Goal: Task Accomplishment & Management: Use online tool/utility

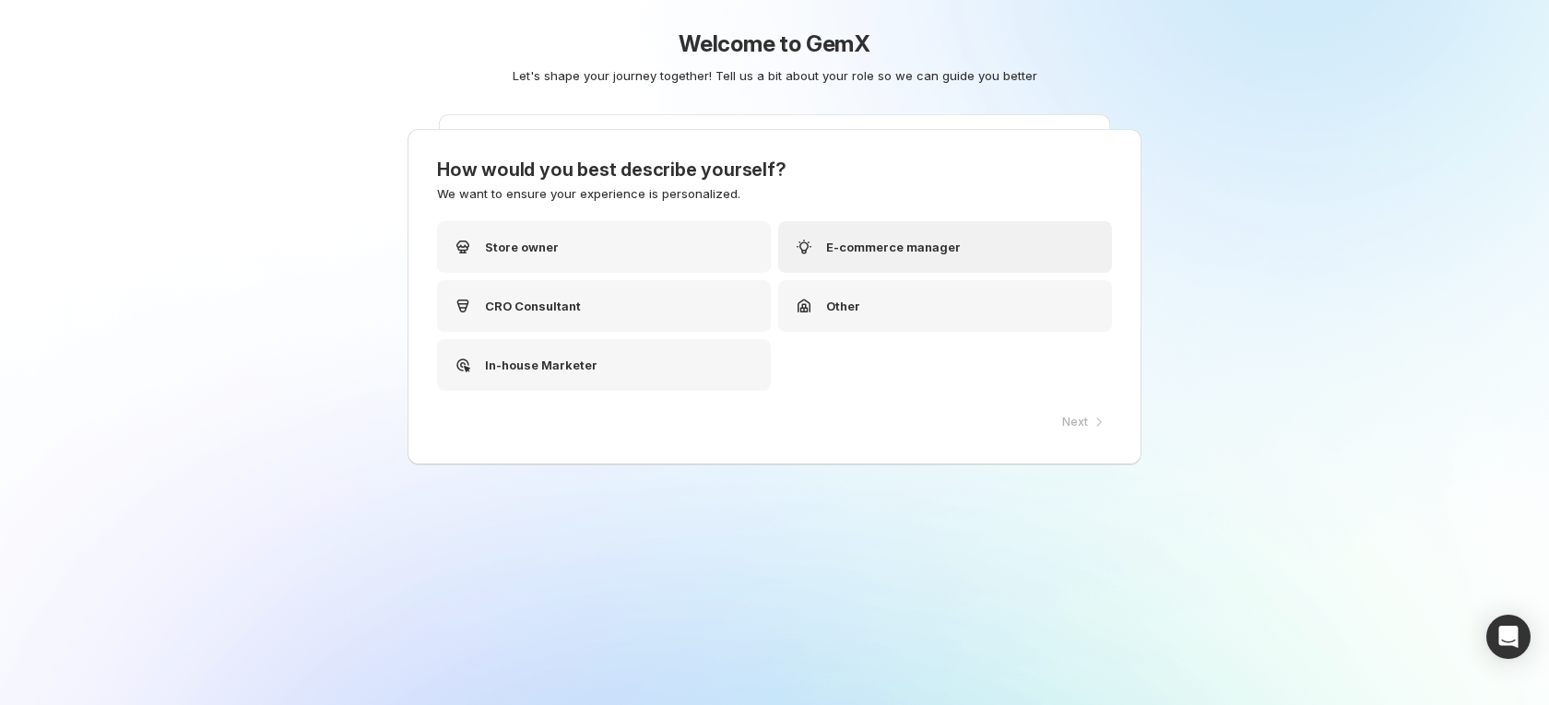
click at [869, 264] on div "E-commerce manager" at bounding box center [945, 247] width 334 height 52
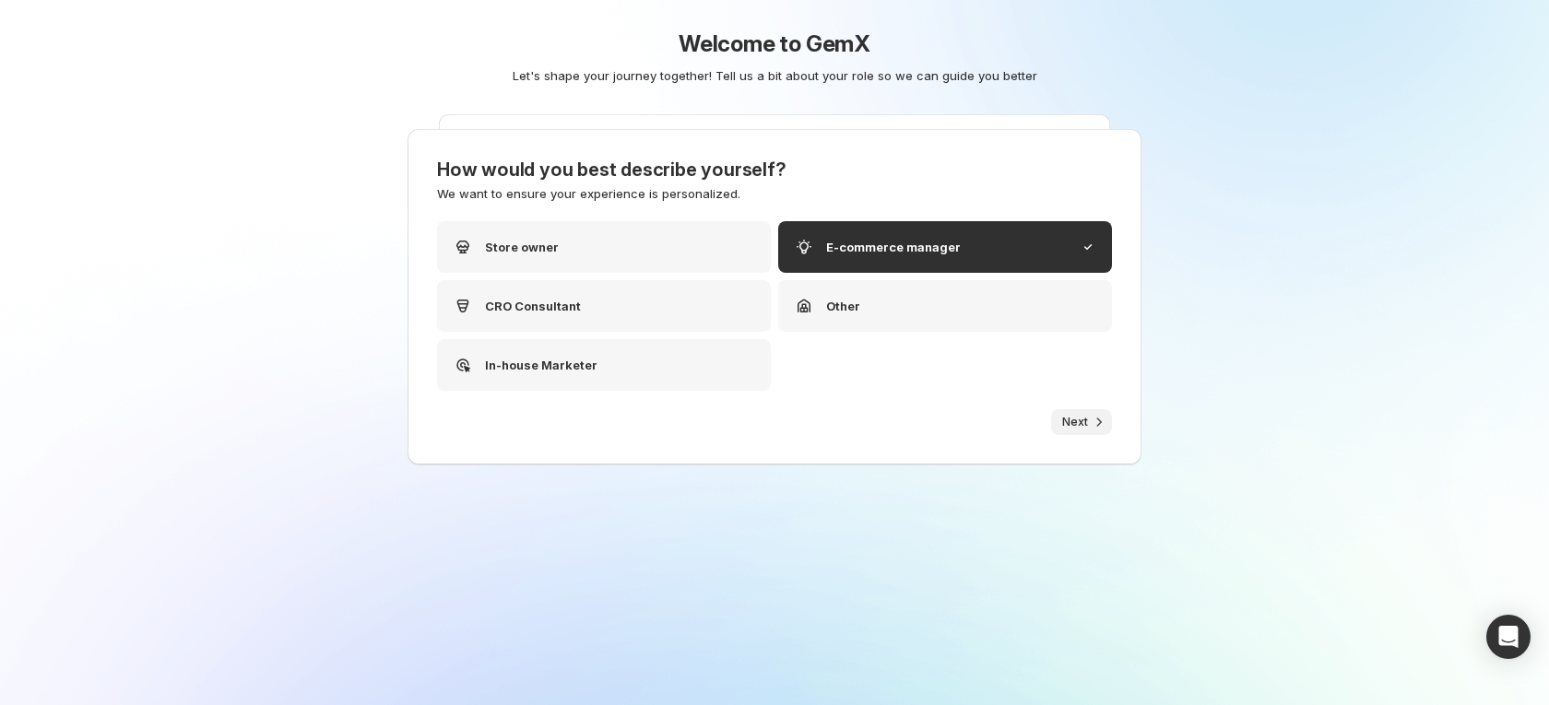
click at [1066, 420] on span "Next" at bounding box center [1075, 422] width 26 height 15
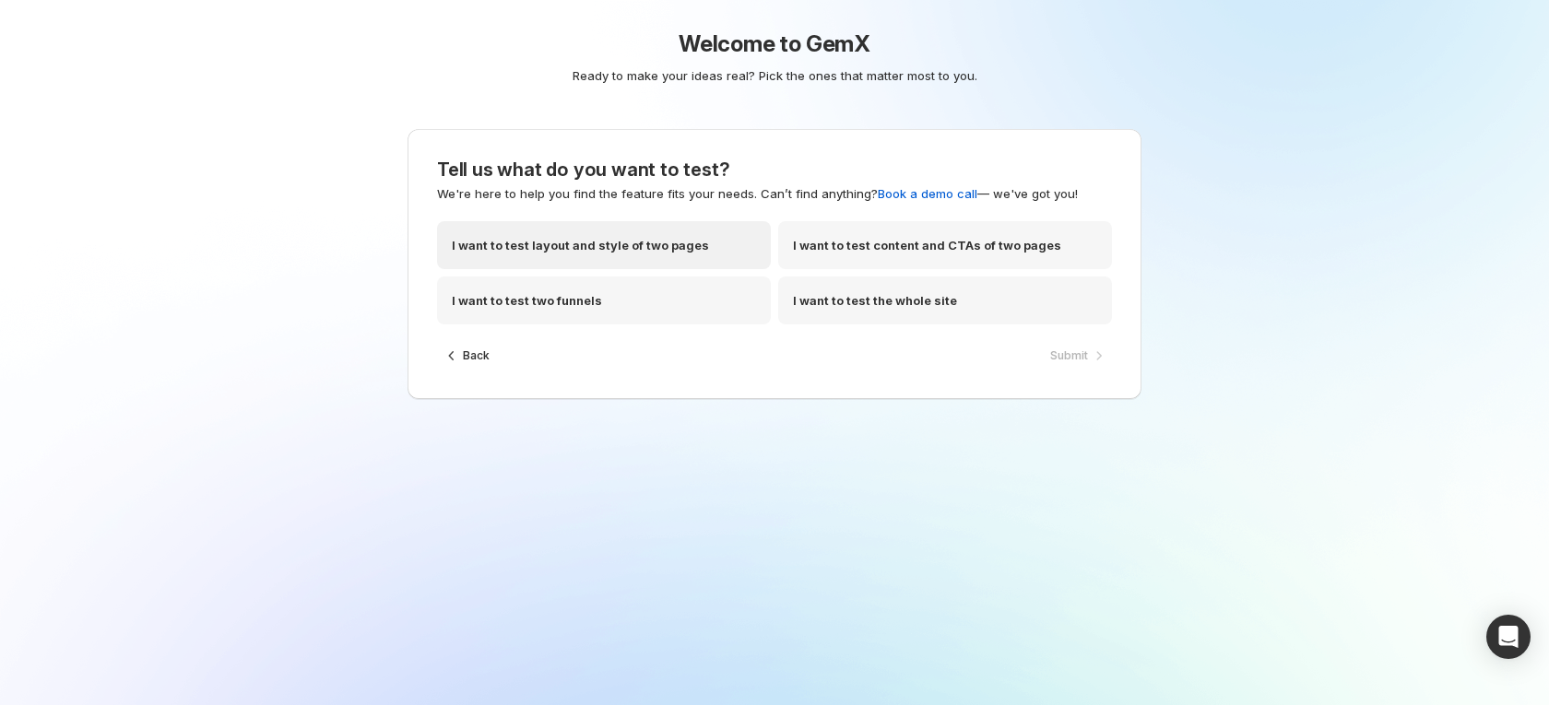
click at [648, 242] on p "I want to test layout and style of two pages" at bounding box center [580, 245] width 257 height 18
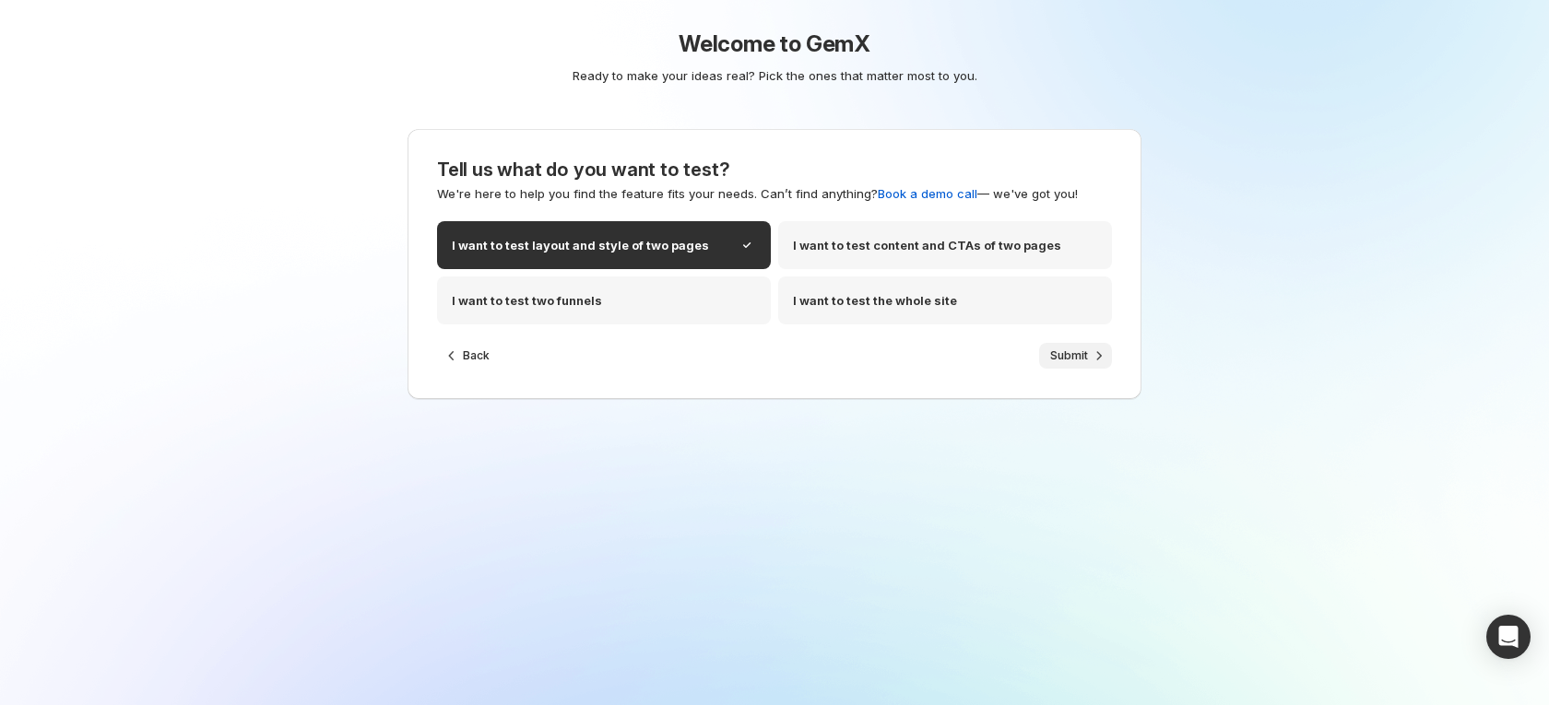
click at [1067, 357] on span "Submit" at bounding box center [1069, 355] width 38 height 15
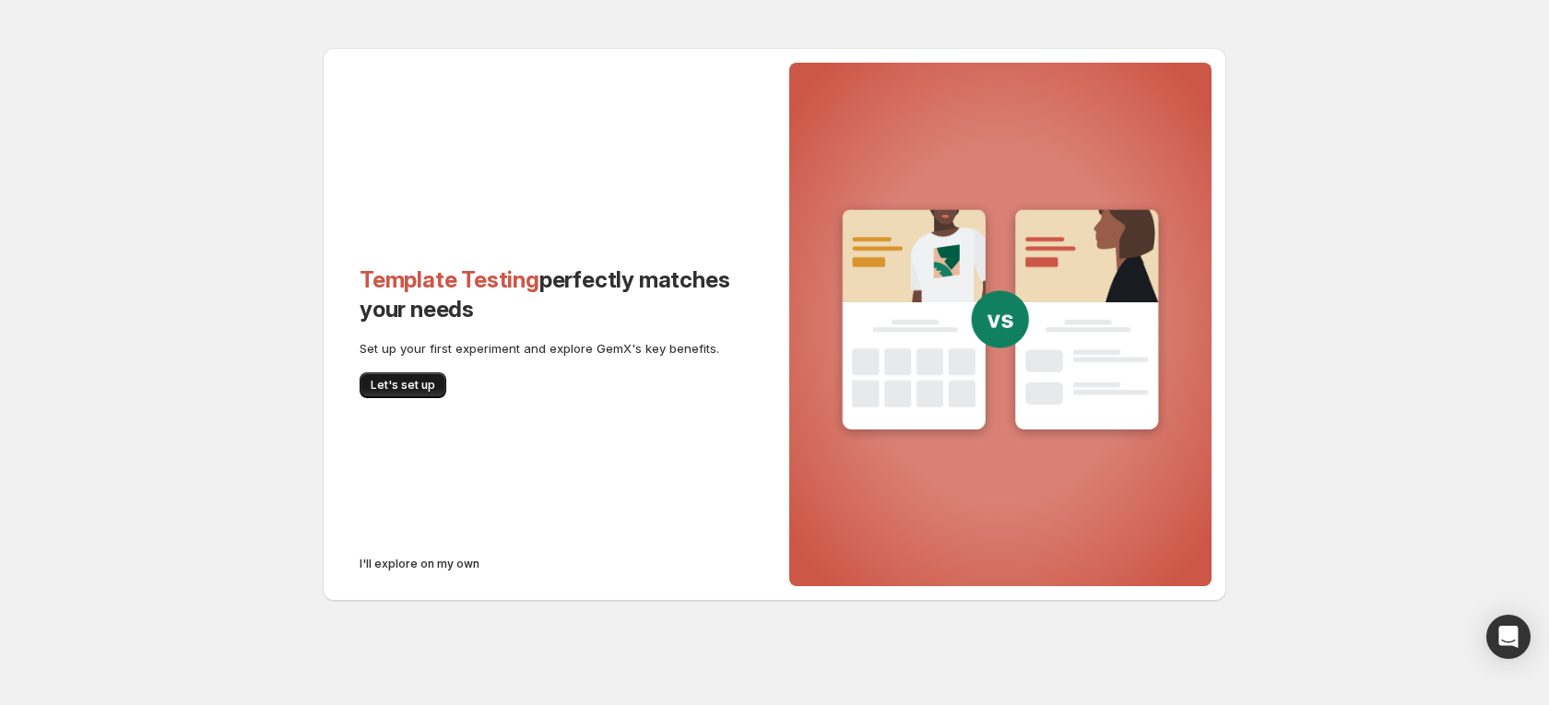
click at [427, 389] on span "Let's set up" at bounding box center [403, 385] width 65 height 15
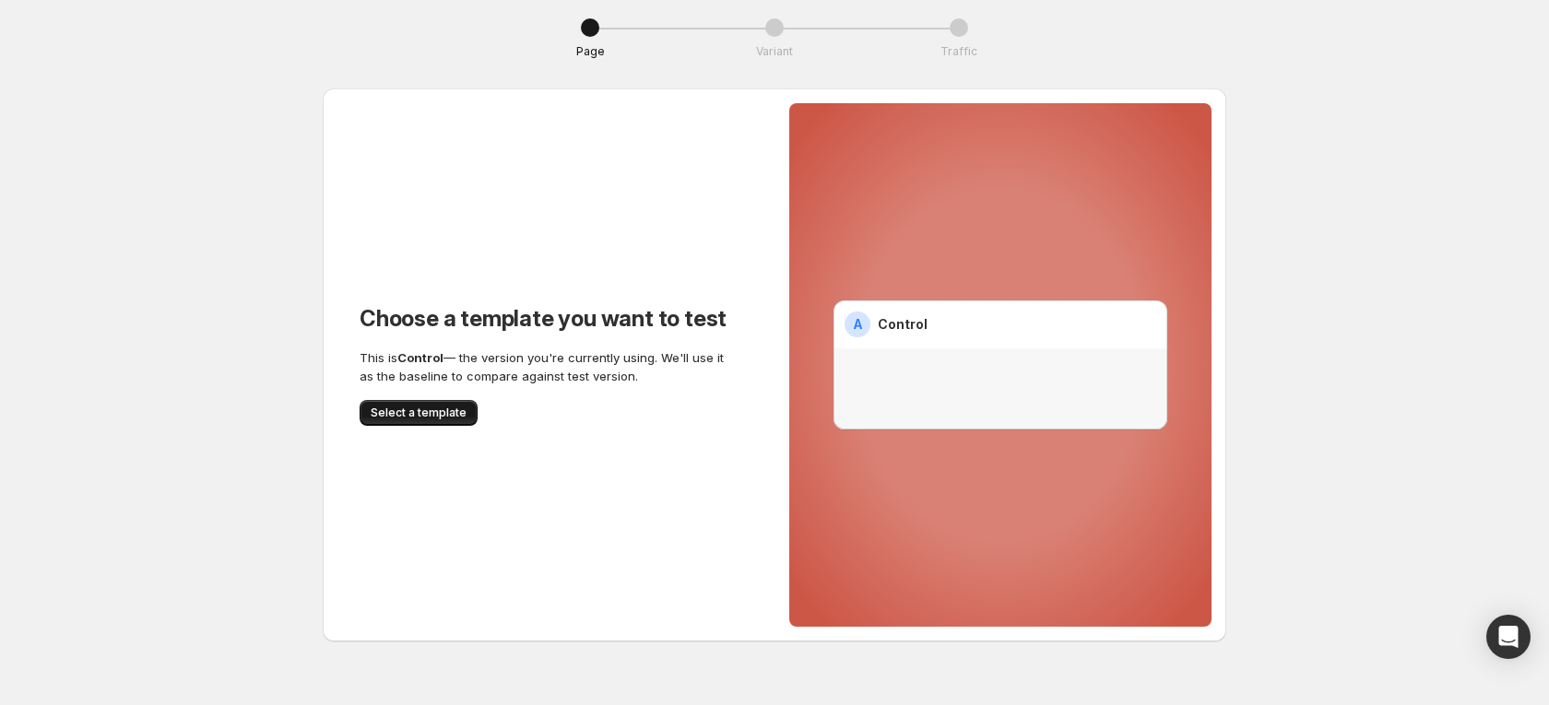
click at [428, 409] on span "Select a template" at bounding box center [419, 413] width 96 height 15
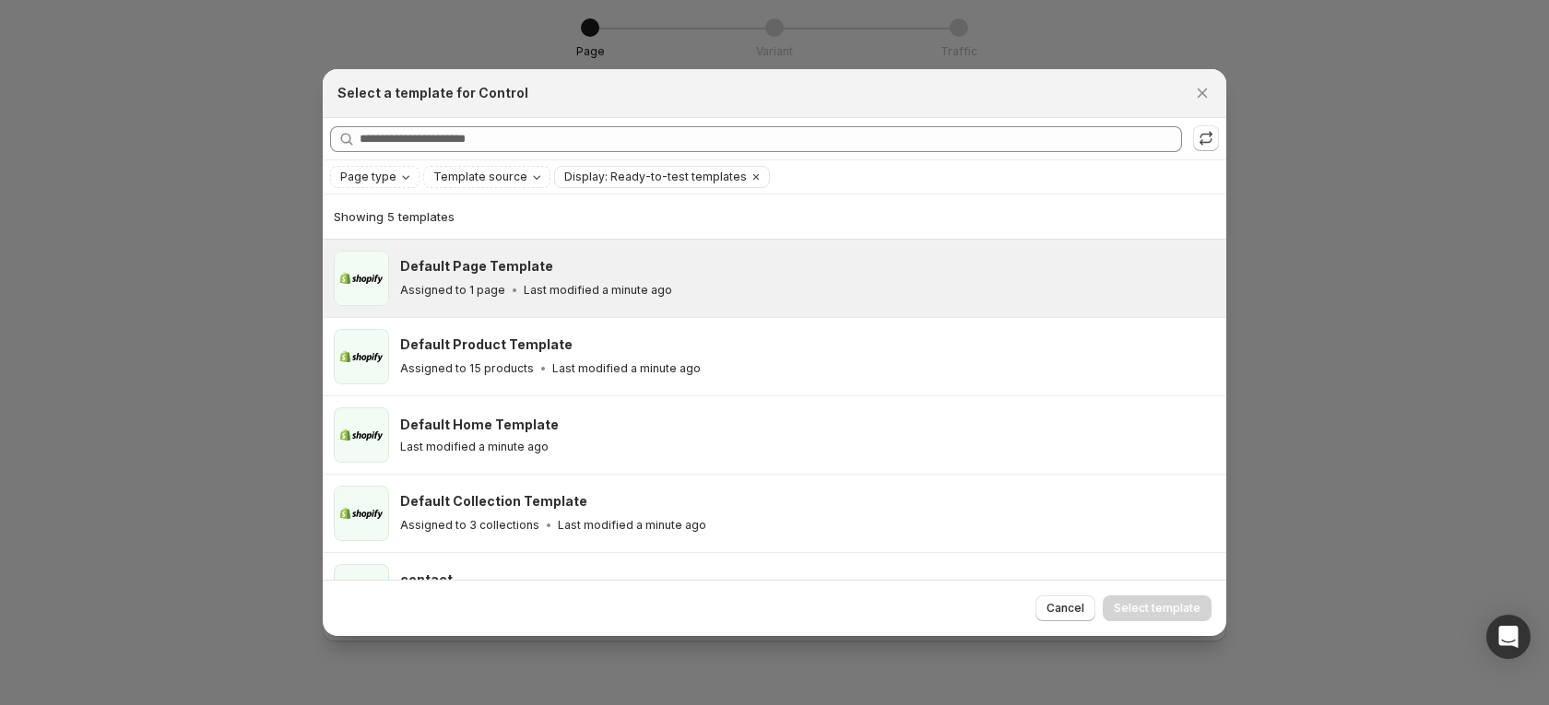
click at [553, 287] on p "Last modified a minute ago" at bounding box center [598, 290] width 148 height 15
click at [1128, 596] on button "Select template" at bounding box center [1156, 608] width 109 height 26
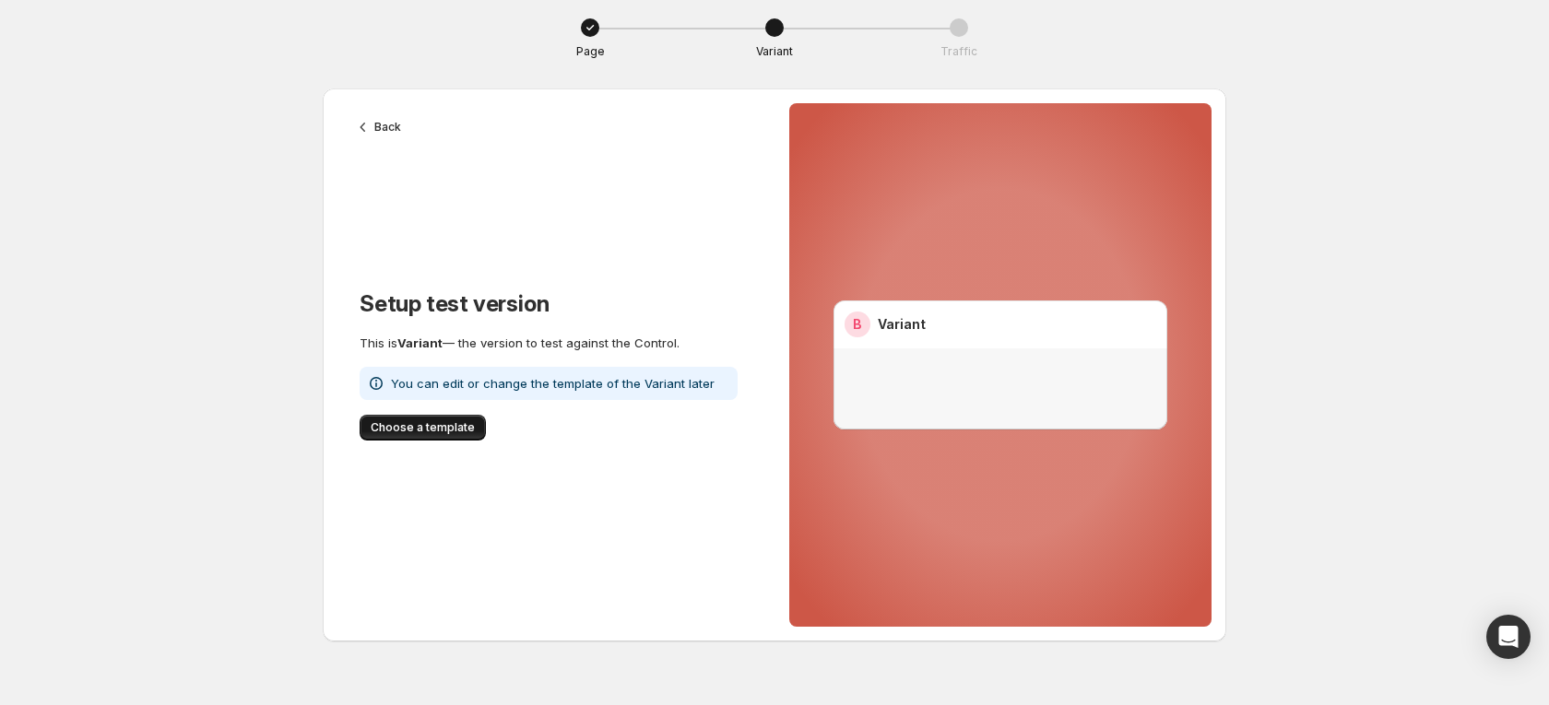
click at [445, 424] on span "Choose a template" at bounding box center [423, 427] width 104 height 15
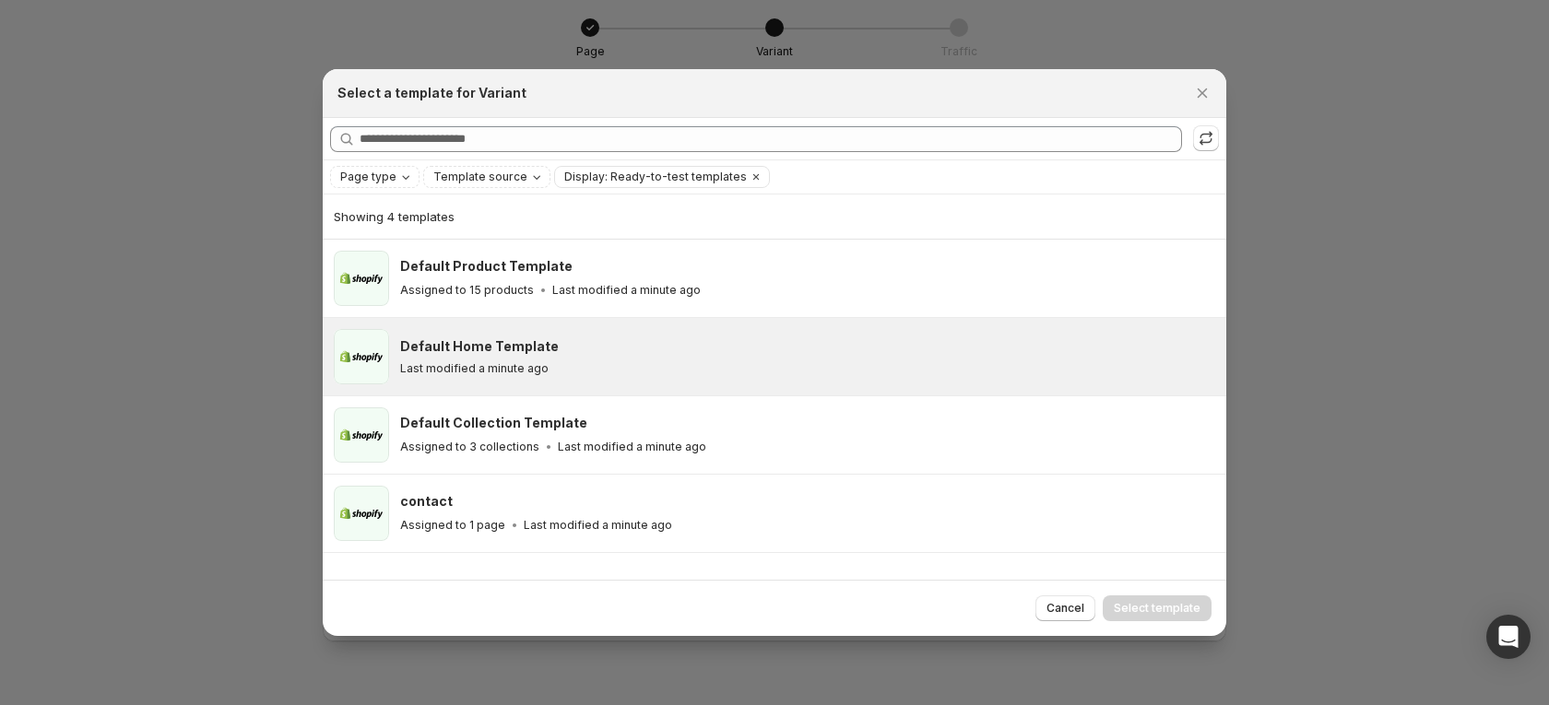
click at [645, 365] on div "Last modified a minute ago" at bounding box center [804, 368] width 809 height 15
click at [1125, 598] on button "Select template" at bounding box center [1156, 608] width 109 height 26
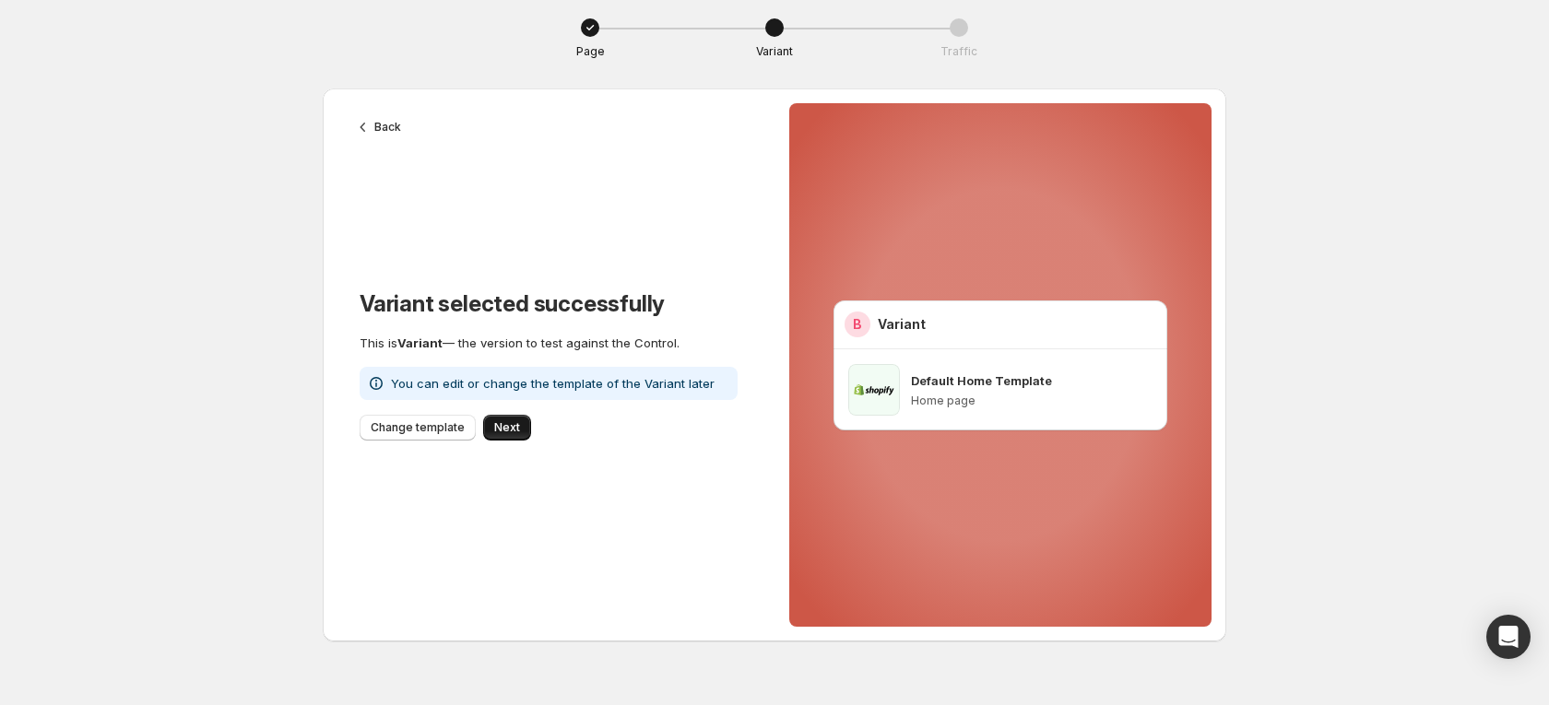
click at [501, 429] on span "Next" at bounding box center [507, 427] width 26 height 15
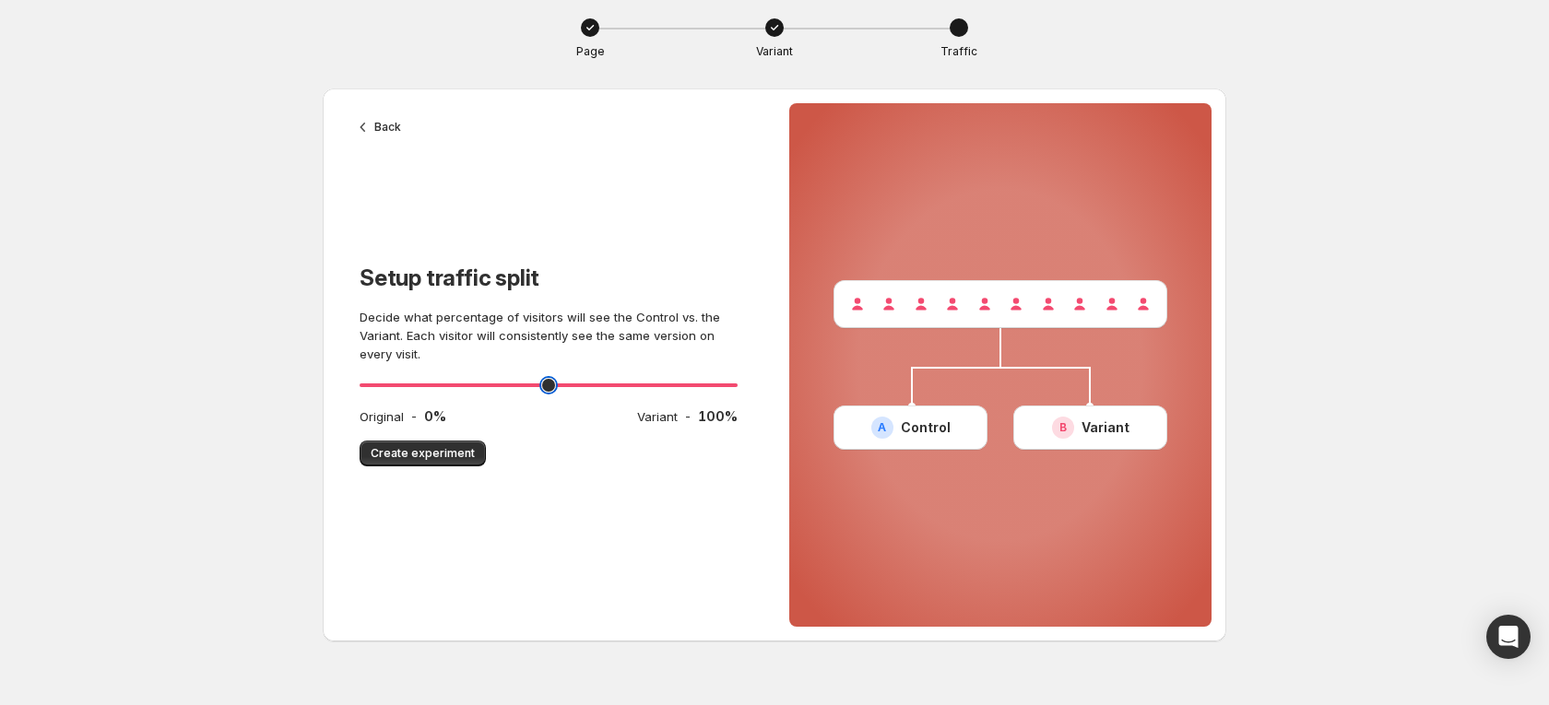
drag, startPoint x: 536, startPoint y: 388, endPoint x: 277, endPoint y: 385, distance: 259.0
type input "*"
click at [359, 385] on input "range" at bounding box center [548, 385] width 378 height 26
click at [412, 460] on span "Create experiment" at bounding box center [423, 453] width 104 height 15
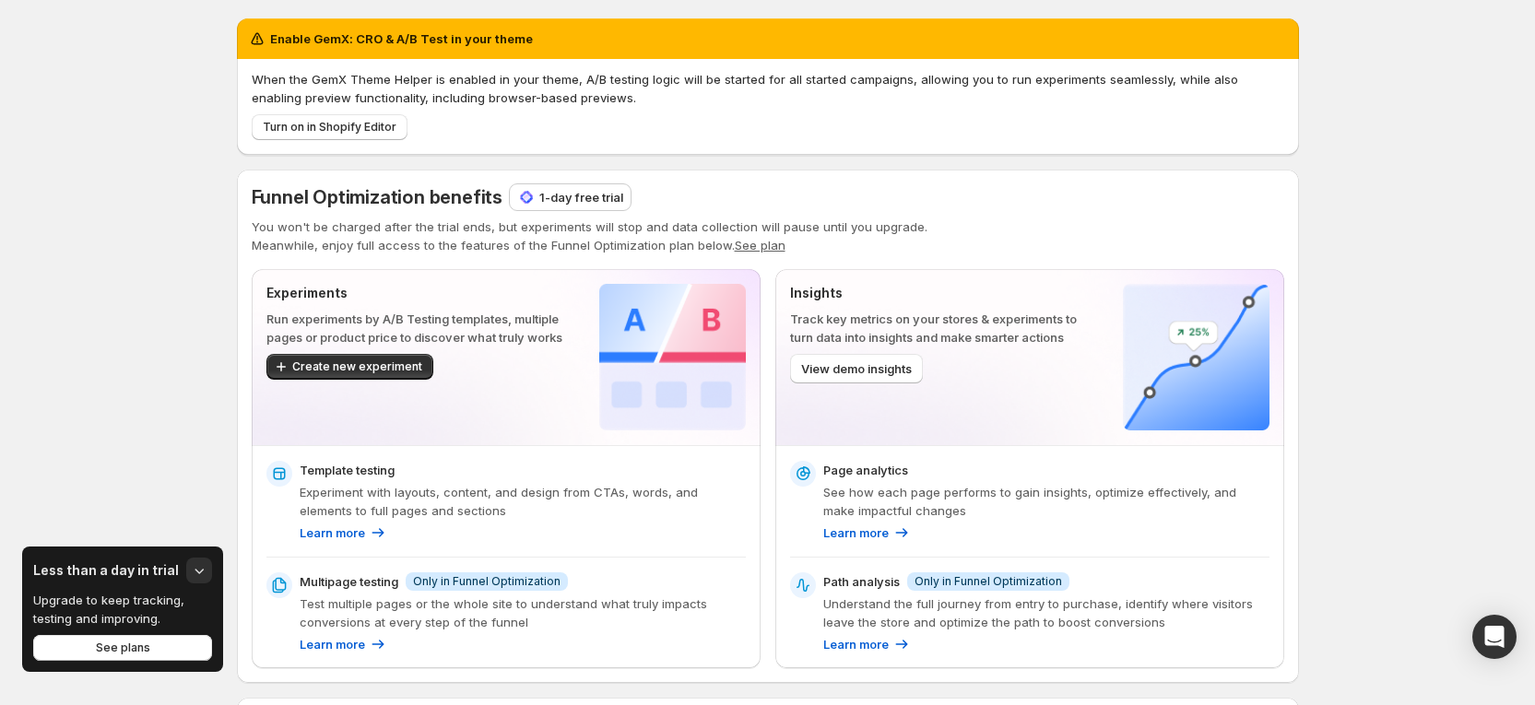
click at [1311, 264] on div "Enable GemX: CRO & A/B Test in your theme When the GemX Theme Helper is enabled…" at bounding box center [768, 598] width 1106 height 1196
click at [603, 194] on p "1-day free trial" at bounding box center [581, 197] width 84 height 18
click at [576, 195] on p "1-day free trial" at bounding box center [581, 197] width 84 height 18
drag, startPoint x: 580, startPoint y: 217, endPoint x: 578, endPoint y: 206, distance: 11.2
click at [579, 212] on div "Funnel Optimization benefits 1-day free trial You won't be charged after the tr…" at bounding box center [768, 219] width 1032 height 70
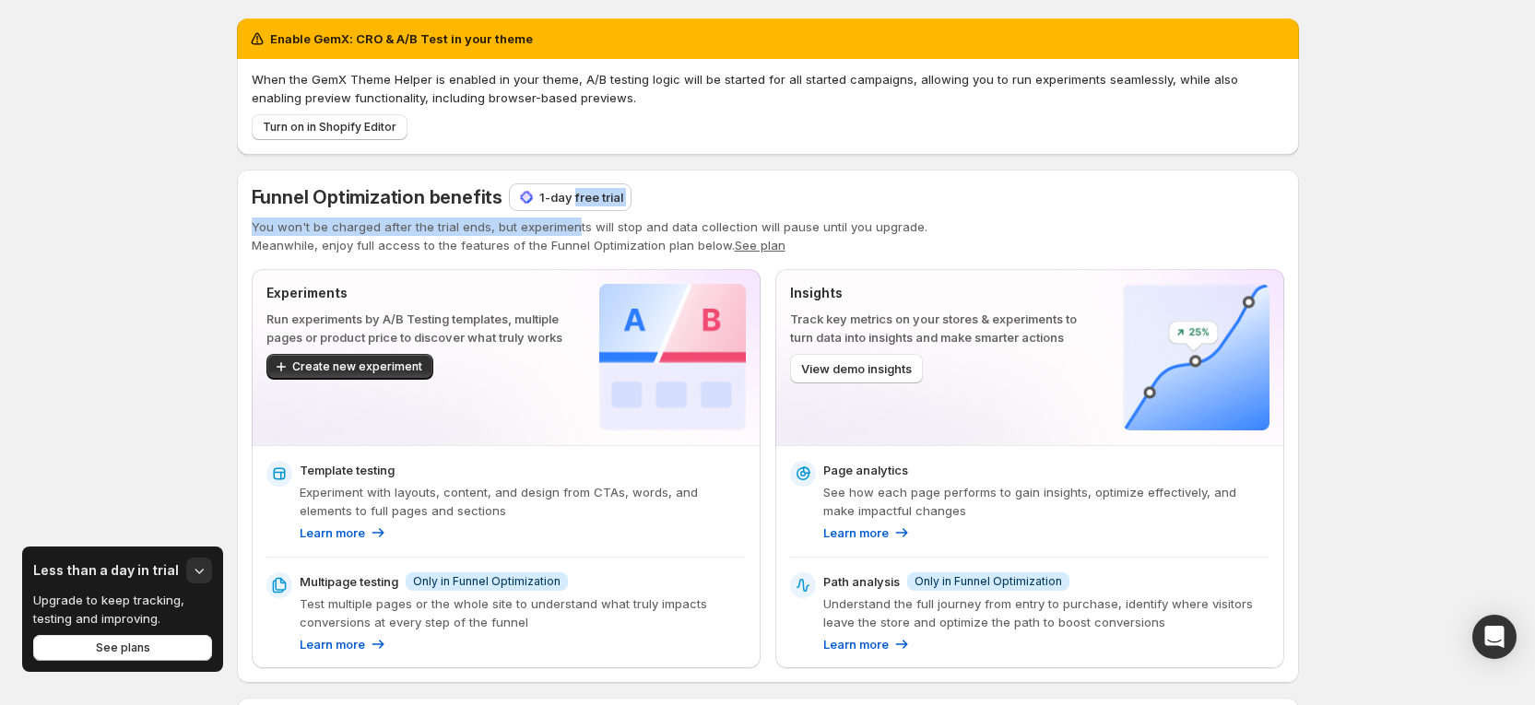
click at [579, 201] on p "1-day free trial" at bounding box center [581, 197] width 84 height 18
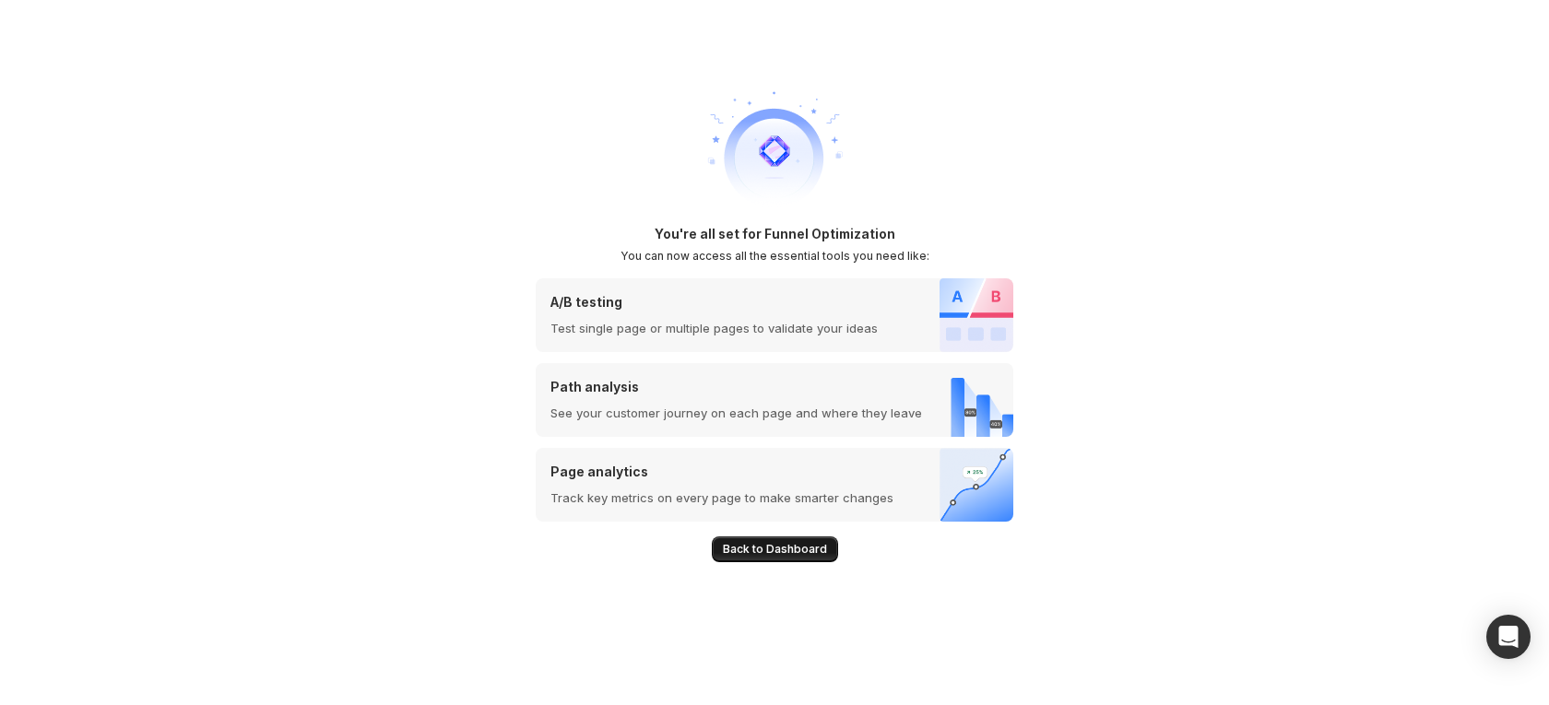
click at [756, 537] on button "Back to Dashboard" at bounding box center [775, 549] width 126 height 26
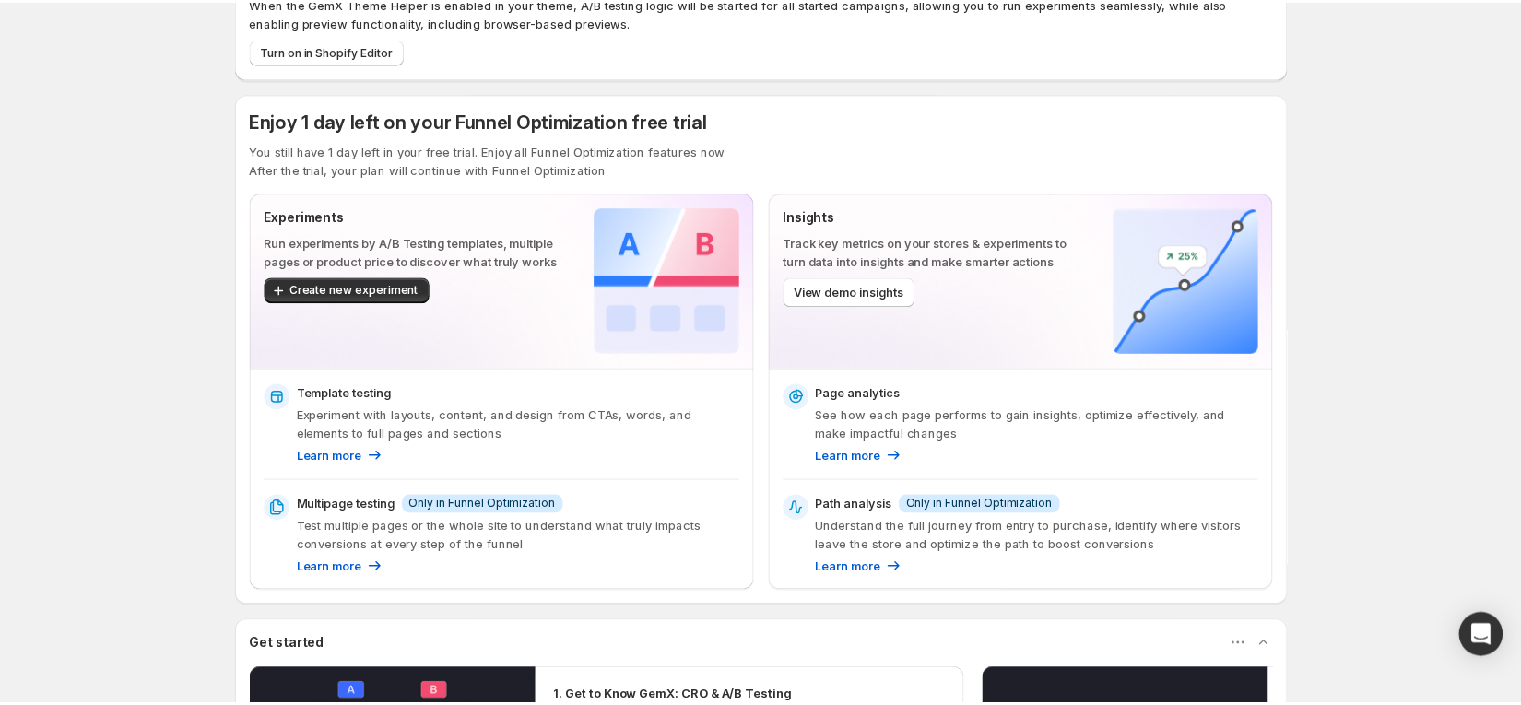
scroll to position [76, 0]
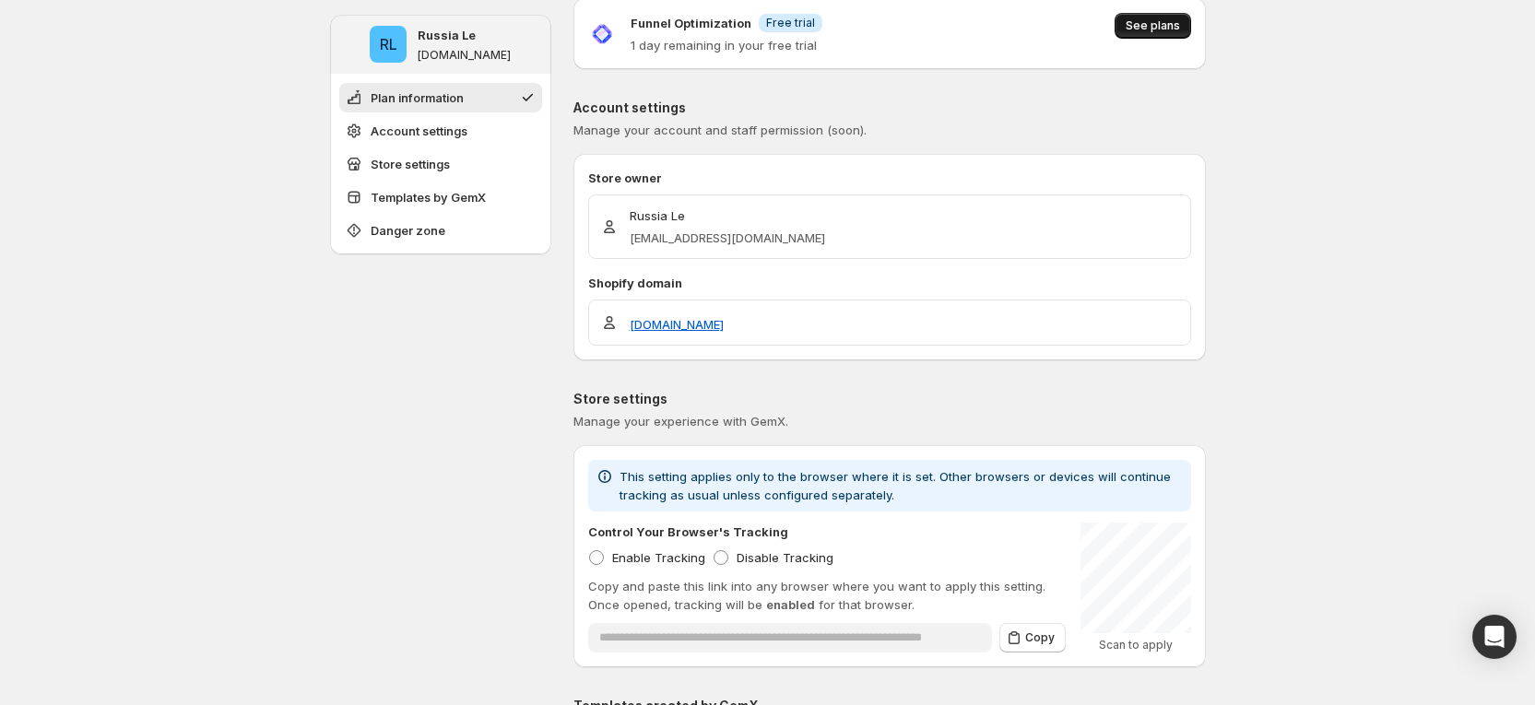
click at [1172, 17] on button "See plans" at bounding box center [1152, 26] width 77 height 26
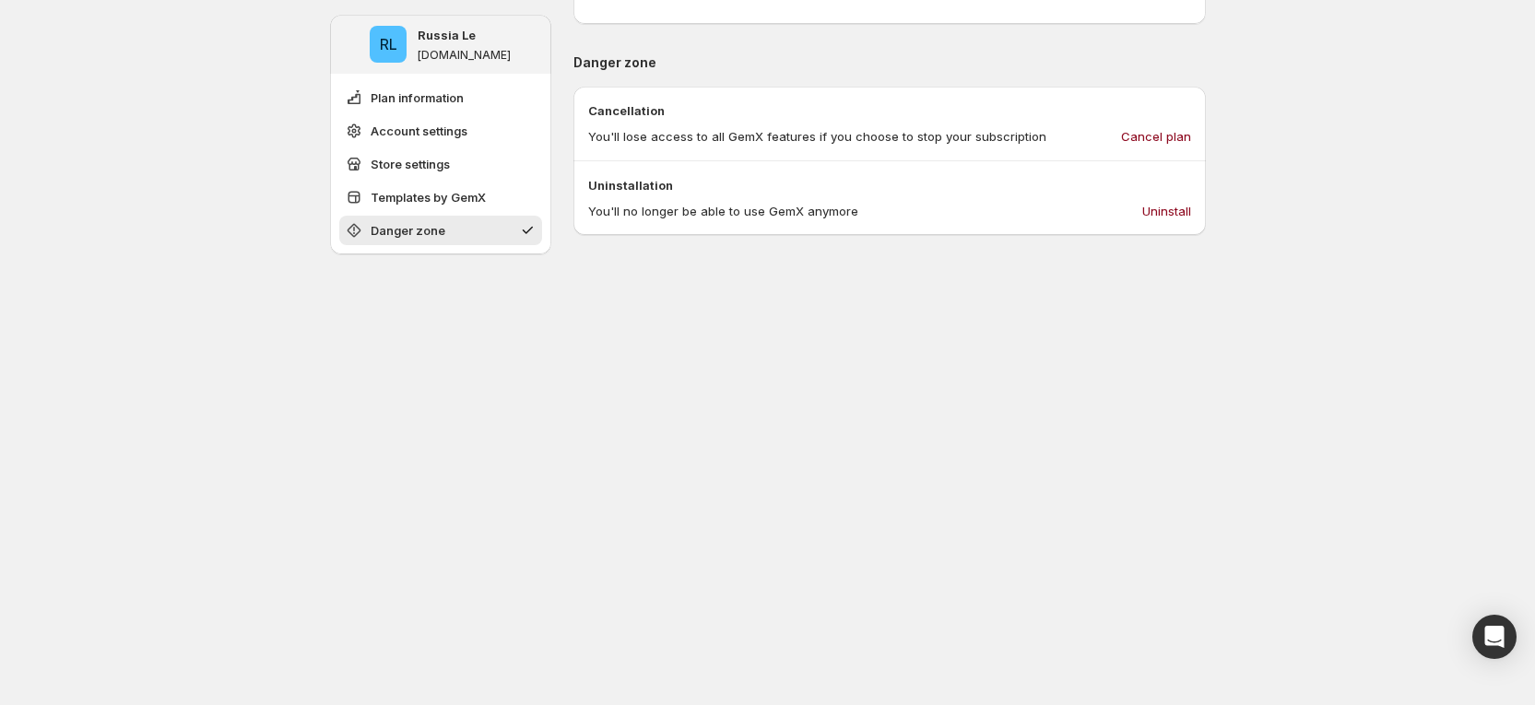
scroll to position [1184, 0]
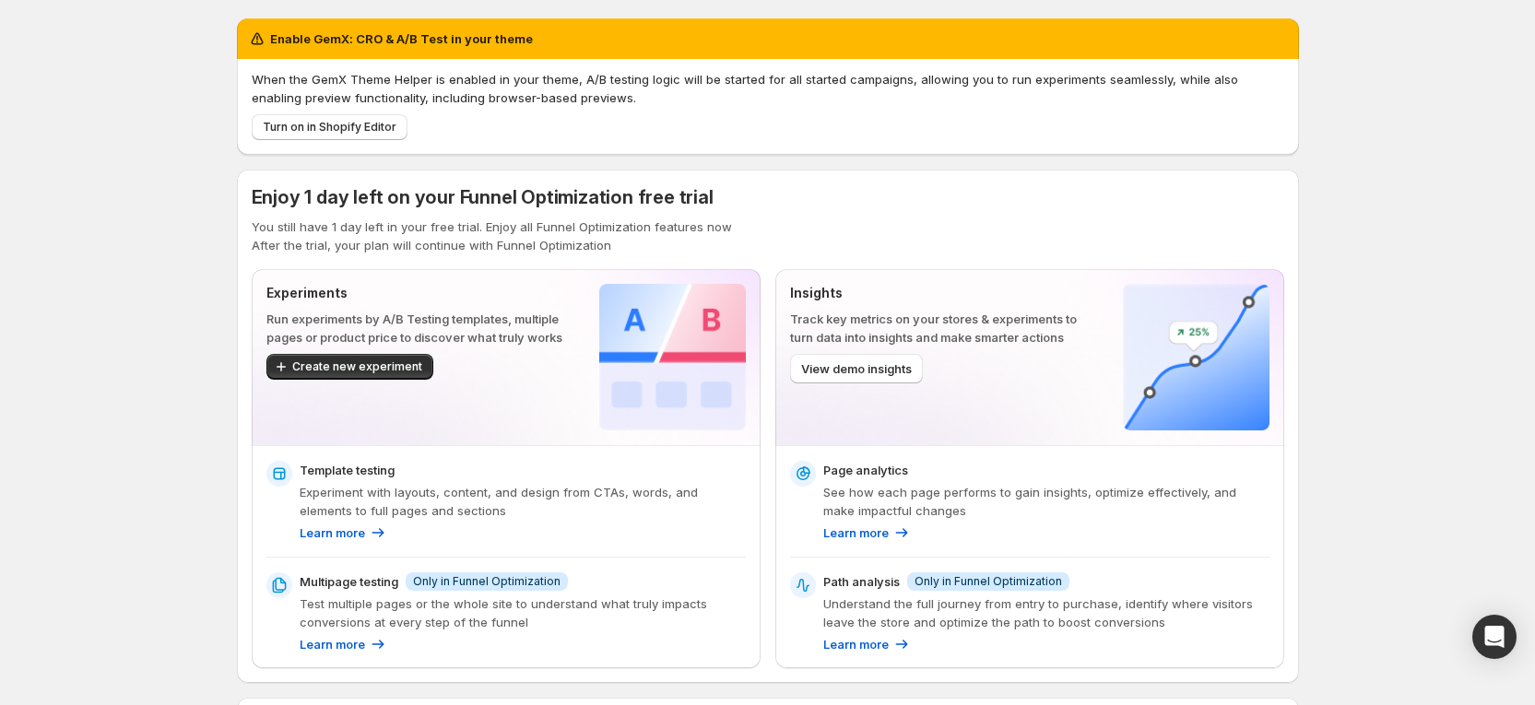
click at [1435, 206] on div "Enable GemX: CRO & A/B Test in your theme When the GemX Theme Helper is enabled…" at bounding box center [767, 598] width 1535 height 1196
click at [363, 116] on button "Turn on in Shopify Editor" at bounding box center [330, 127] width 156 height 26
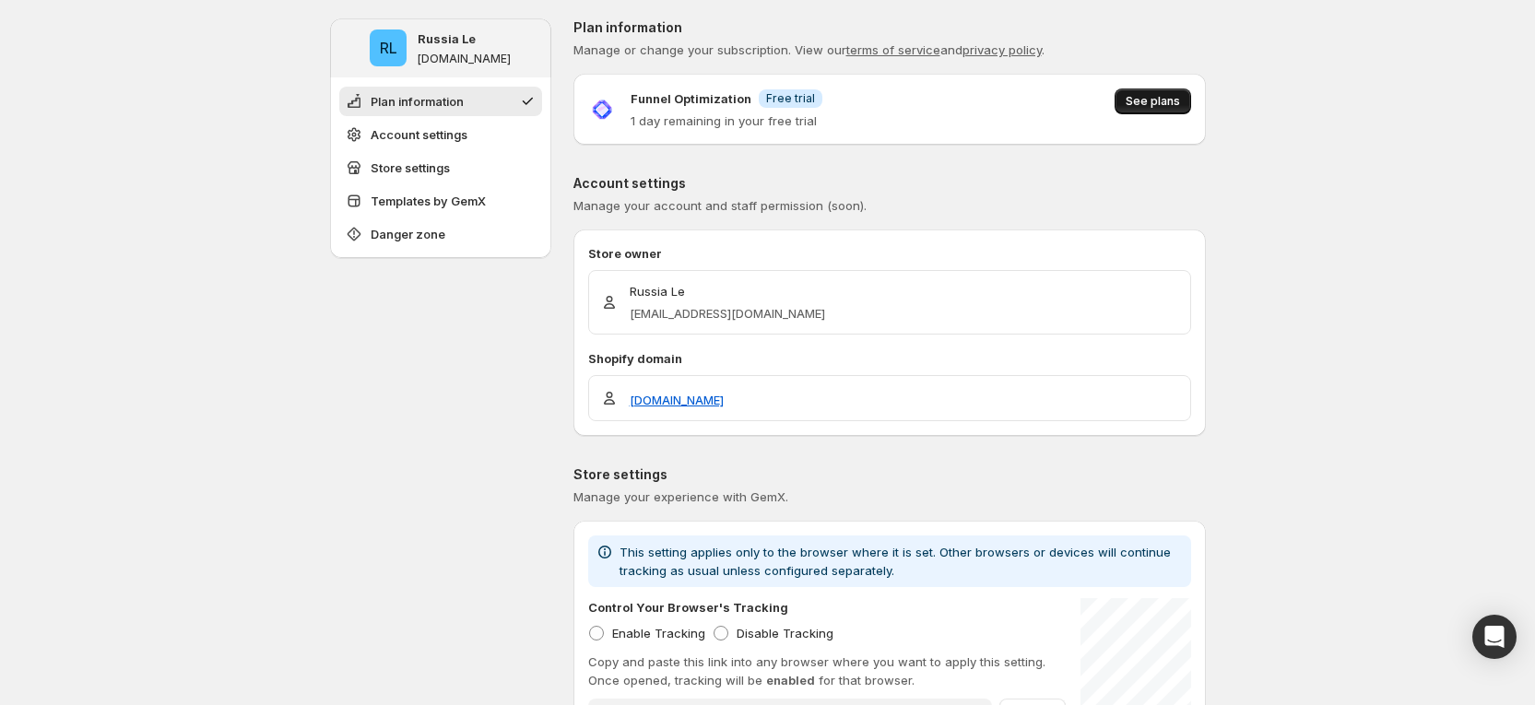
click at [1141, 100] on span "See plans" at bounding box center [1152, 101] width 54 height 15
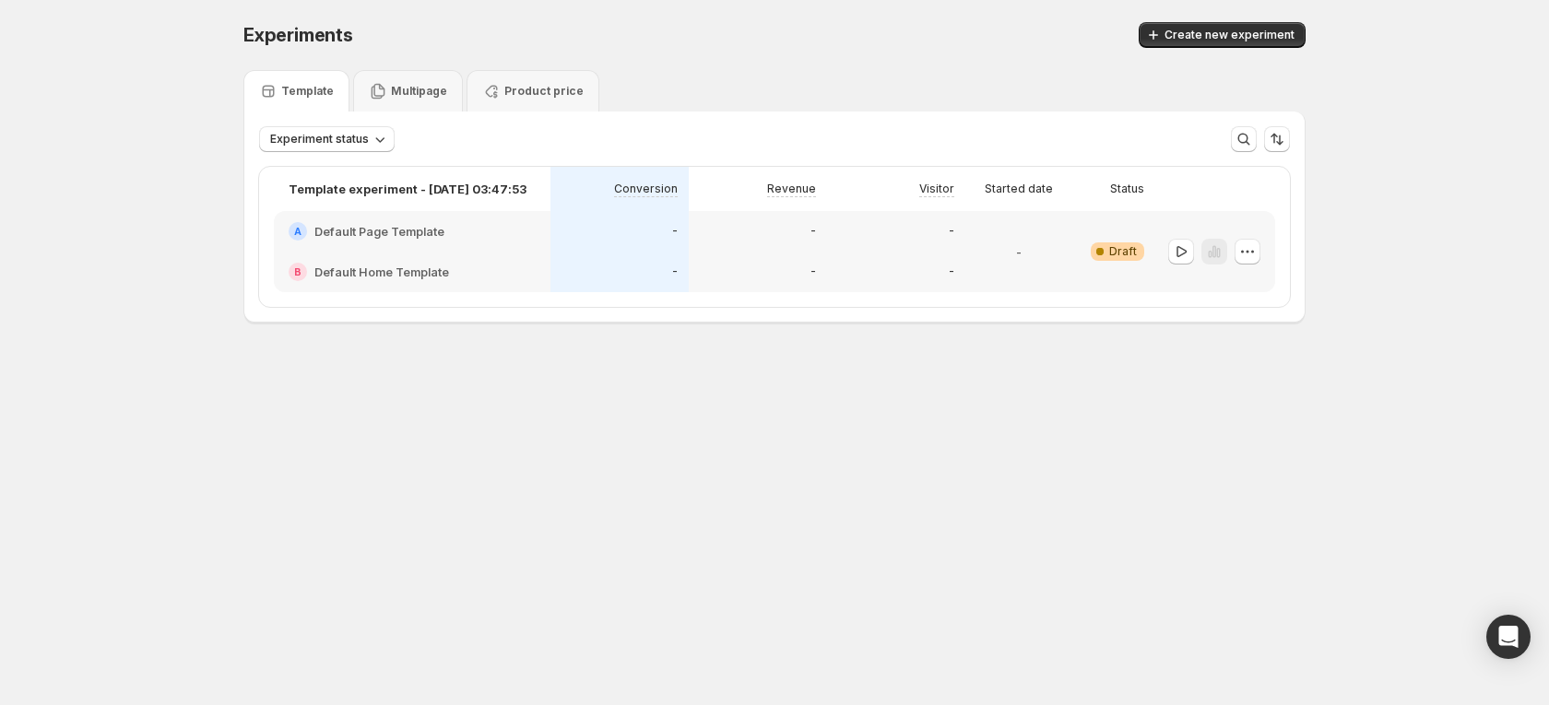
click at [644, 250] on div "-" at bounding box center [619, 231] width 138 height 41
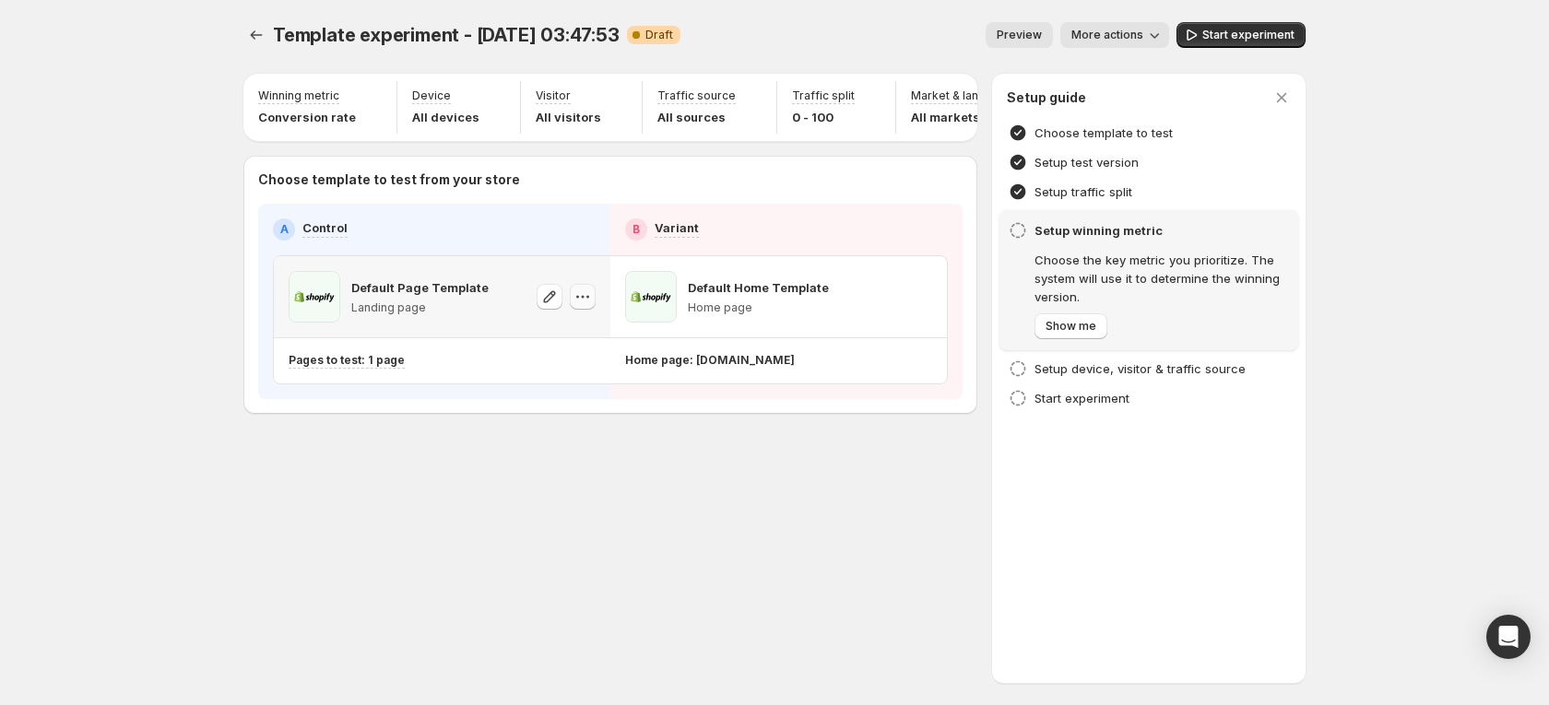
click at [593, 309] on button "button" at bounding box center [583, 297] width 26 height 26
click at [582, 347] on span "Change template" at bounding box center [586, 350] width 100 height 15
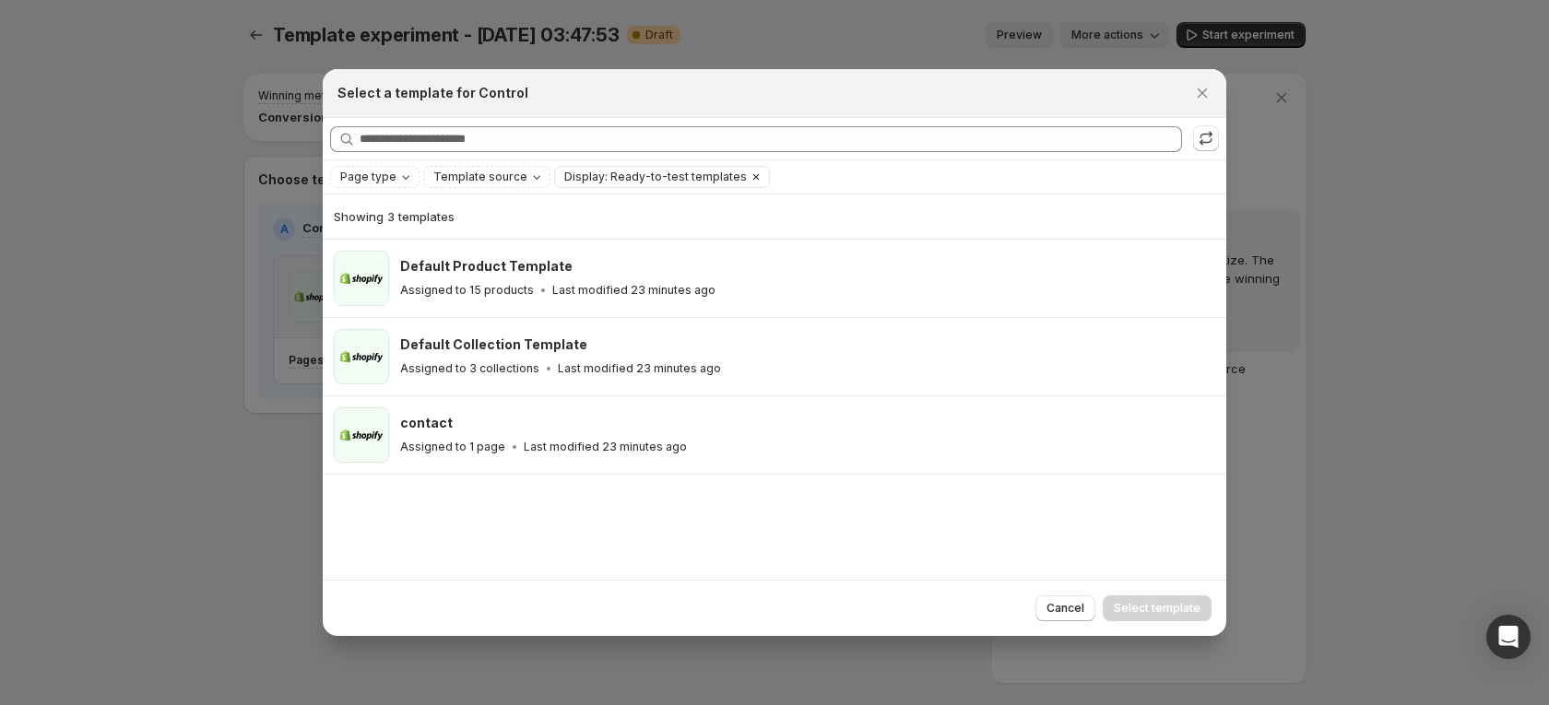
click at [665, 174] on span "Display: Ready-to-test templates" at bounding box center [655, 177] width 183 height 15
click at [1198, 135] on icon ":r2r:" at bounding box center [1205, 138] width 18 height 18
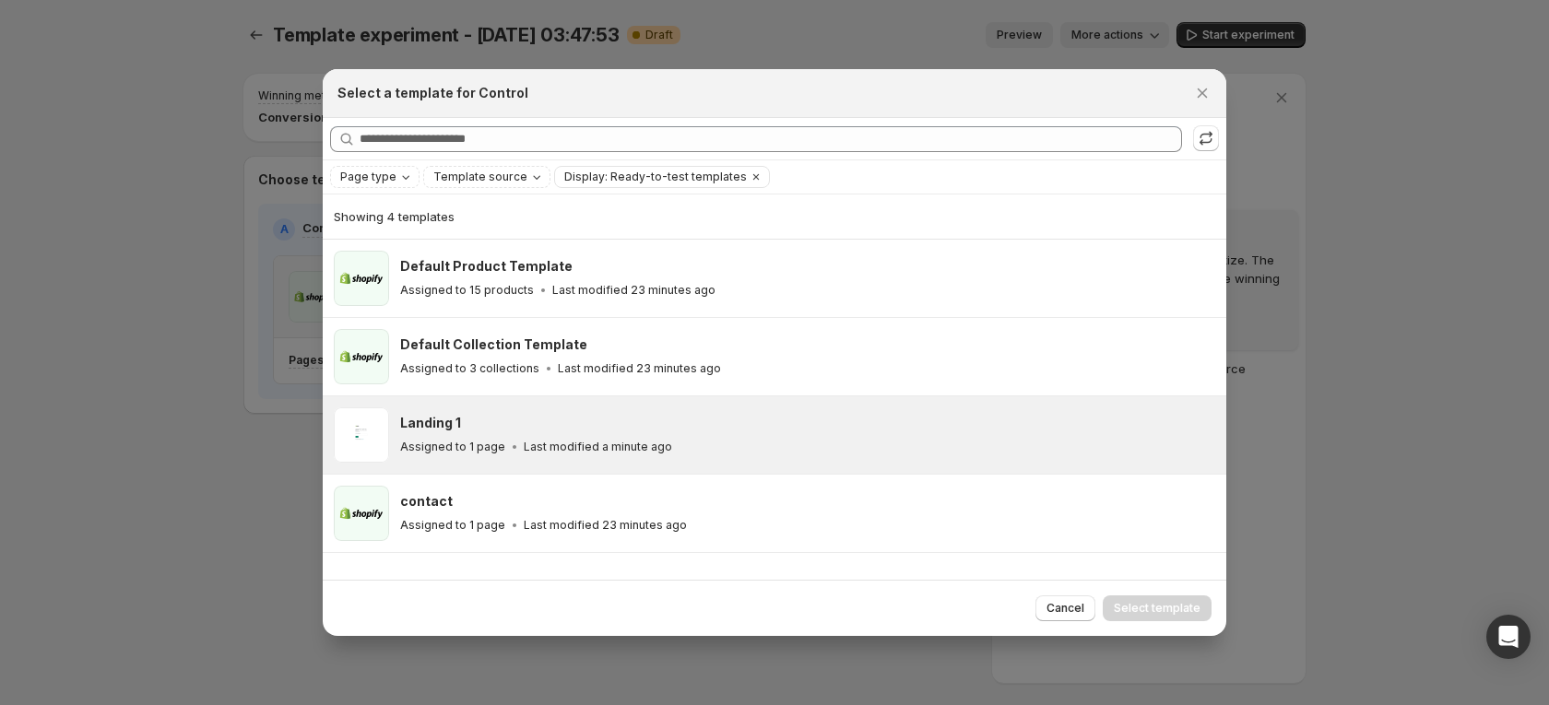
click at [550, 422] on div "Landing 1" at bounding box center [804, 423] width 809 height 18
click at [1149, 606] on span "Select template" at bounding box center [1156, 608] width 87 height 15
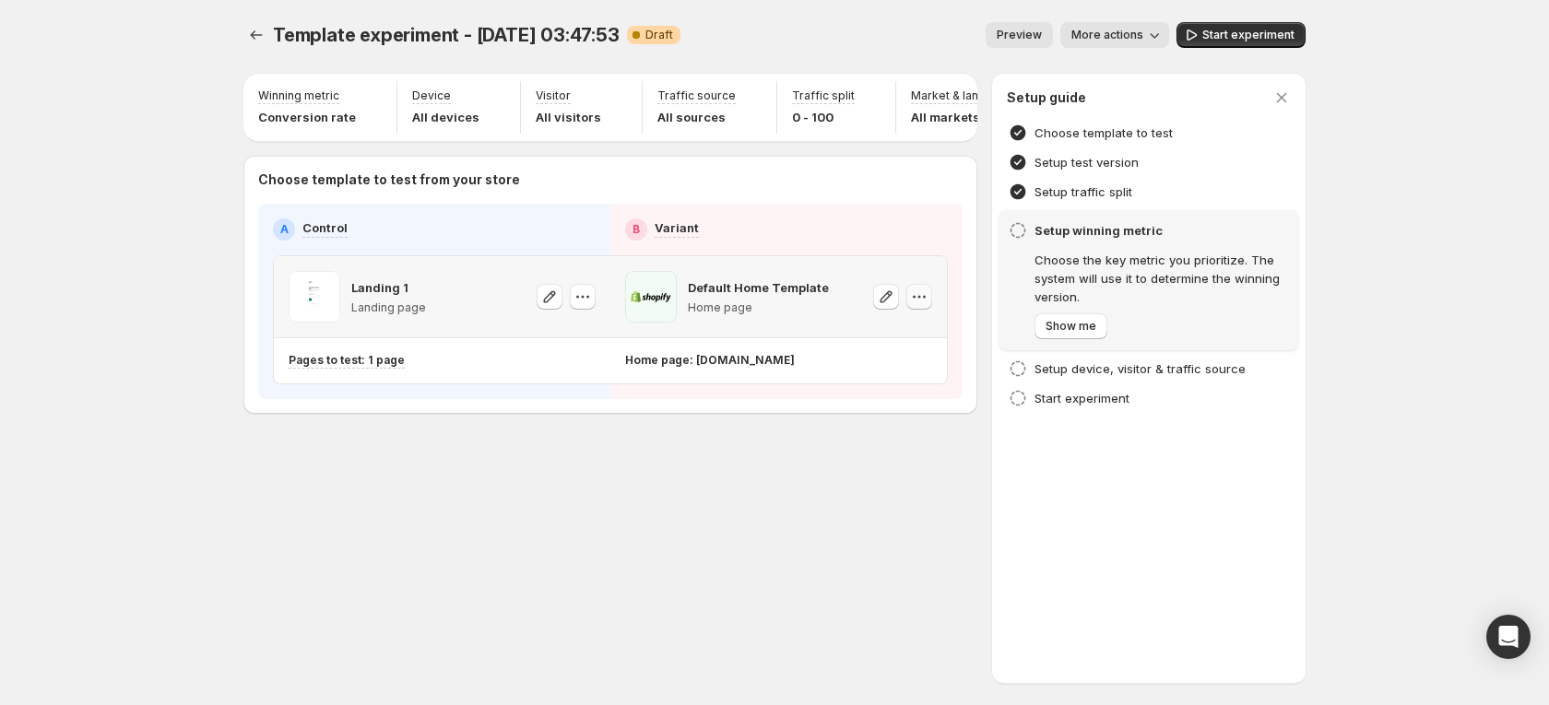
click at [912, 303] on icon "button" at bounding box center [919, 297] width 18 height 18
click at [937, 355] on span "Change template" at bounding box center [923, 350] width 100 height 15
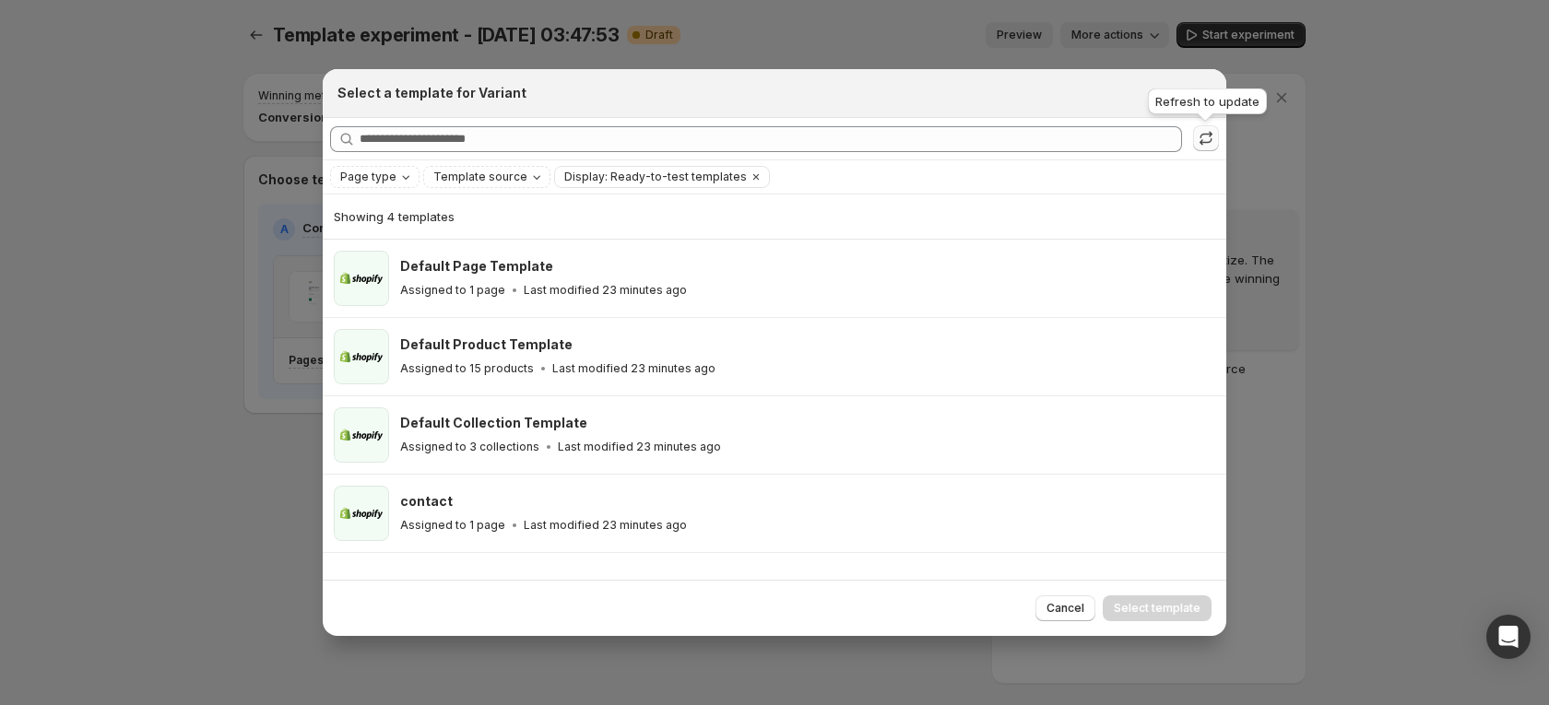
click at [1199, 144] on icon ":r2r:" at bounding box center [1205, 138] width 18 height 18
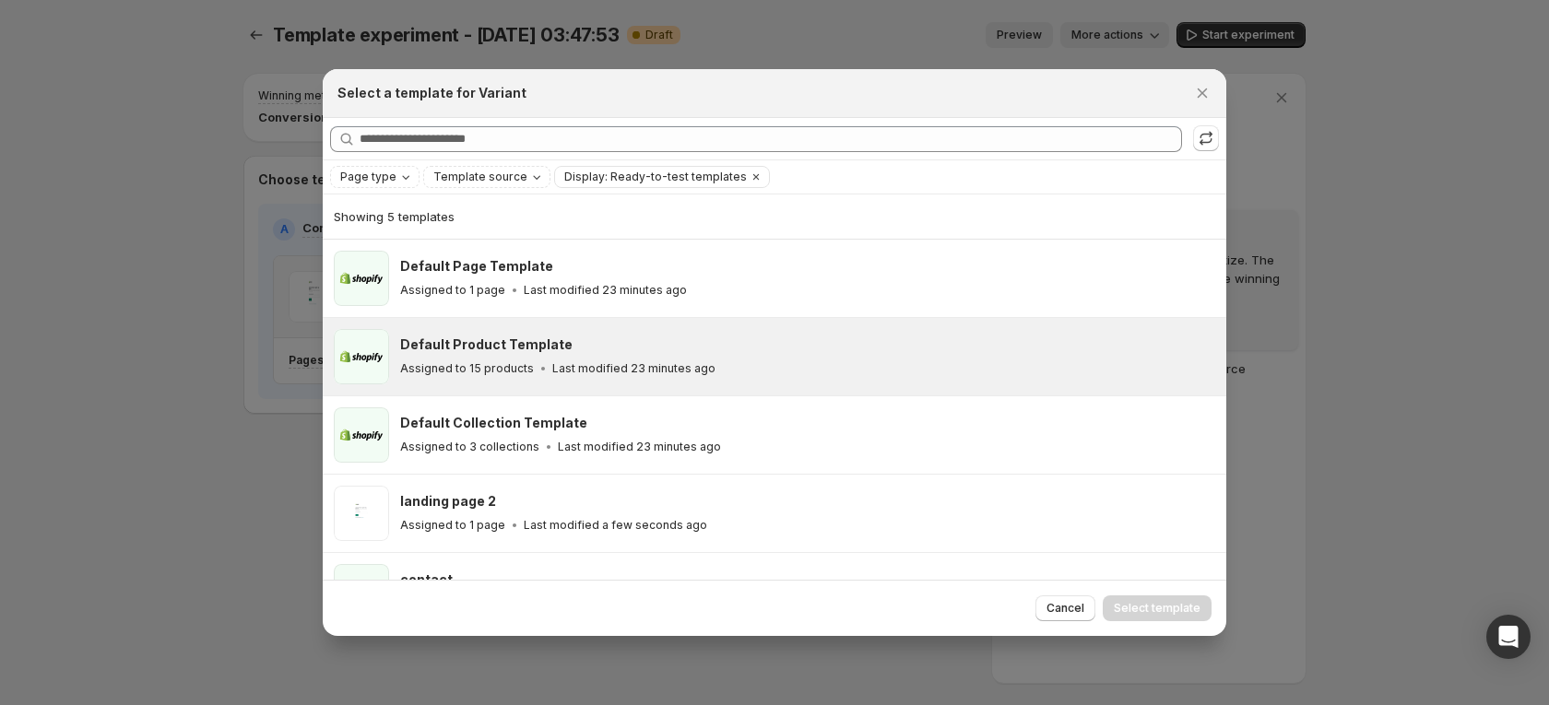
scroll to position [52, 0]
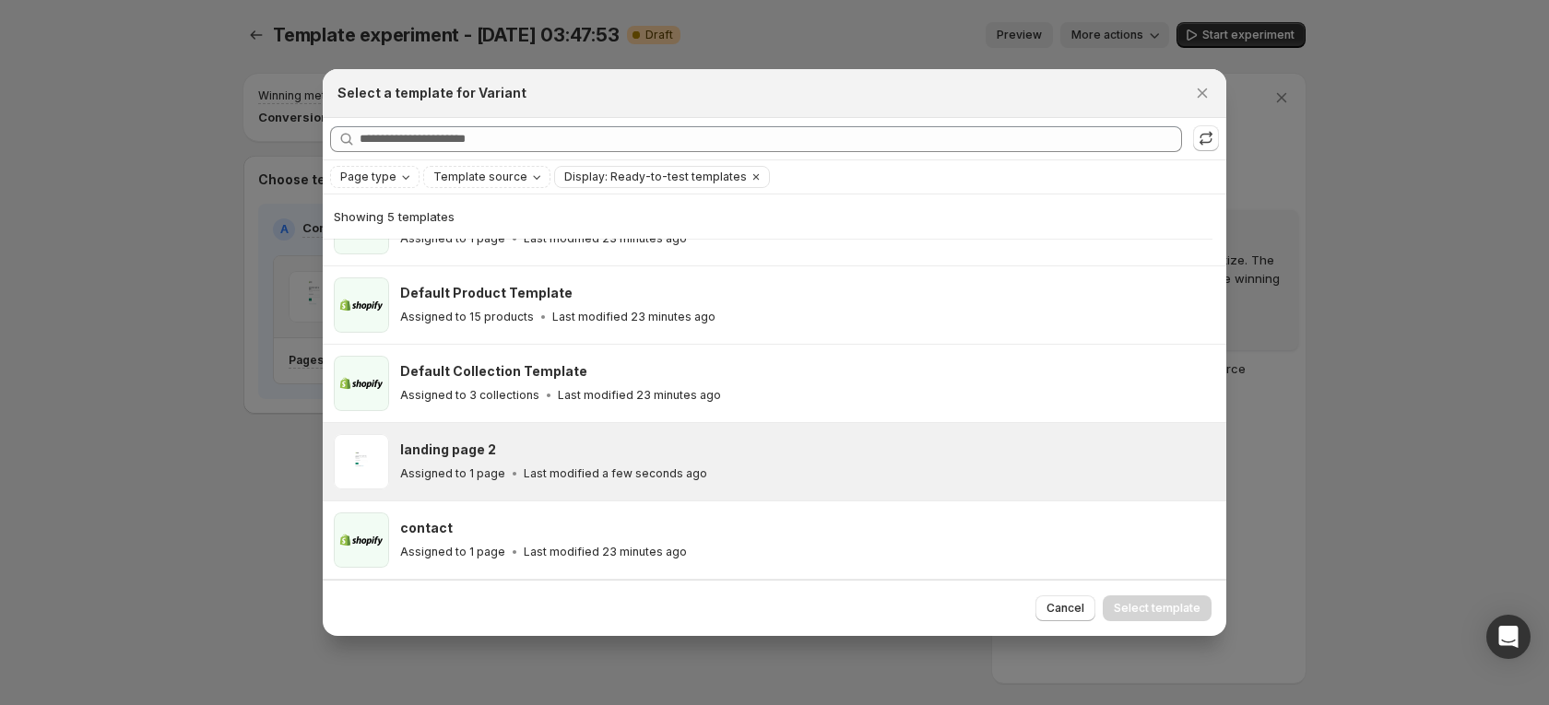
click at [628, 444] on div "landing page 2" at bounding box center [804, 450] width 809 height 18
click at [1129, 603] on span "Select template" at bounding box center [1156, 608] width 87 height 15
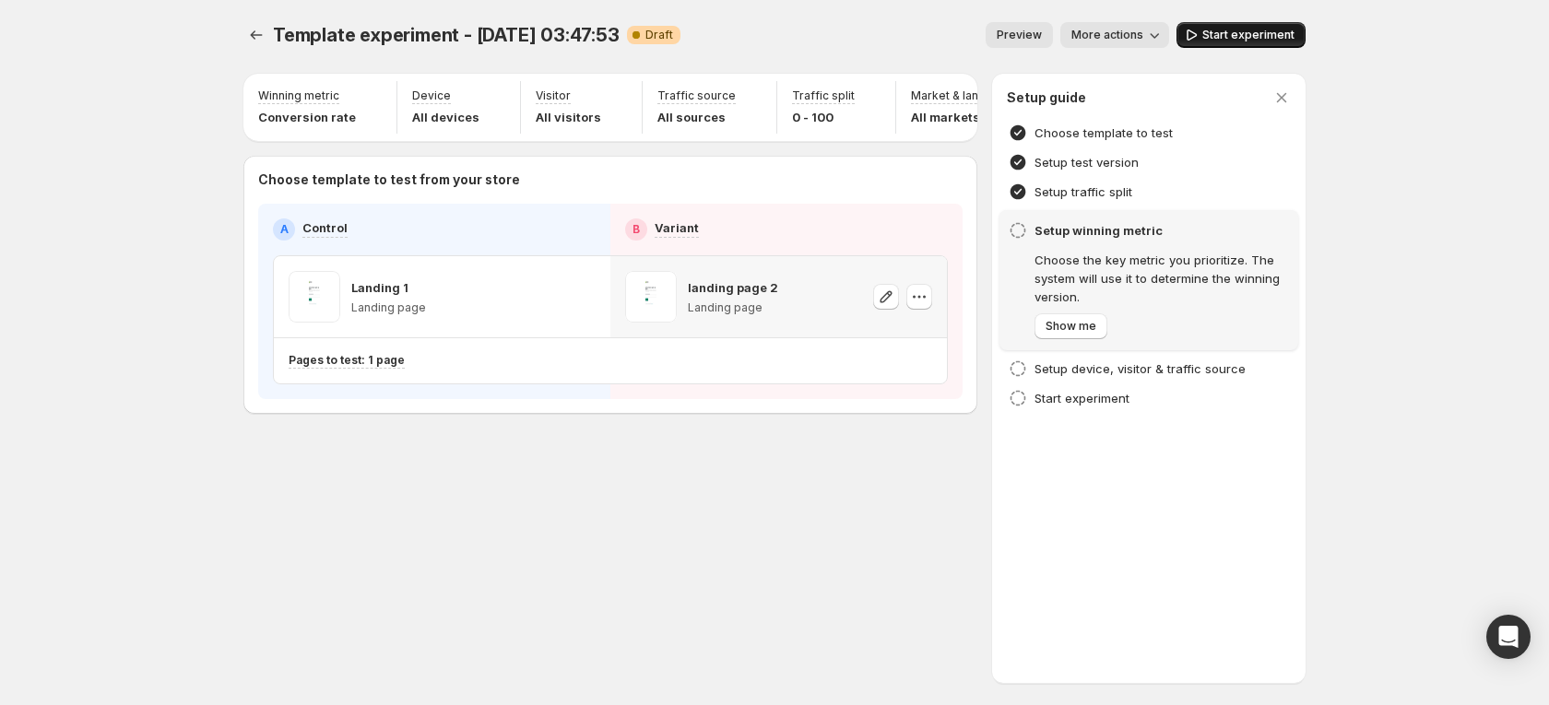
click at [1213, 35] on span "Start experiment" at bounding box center [1248, 35] width 92 height 15
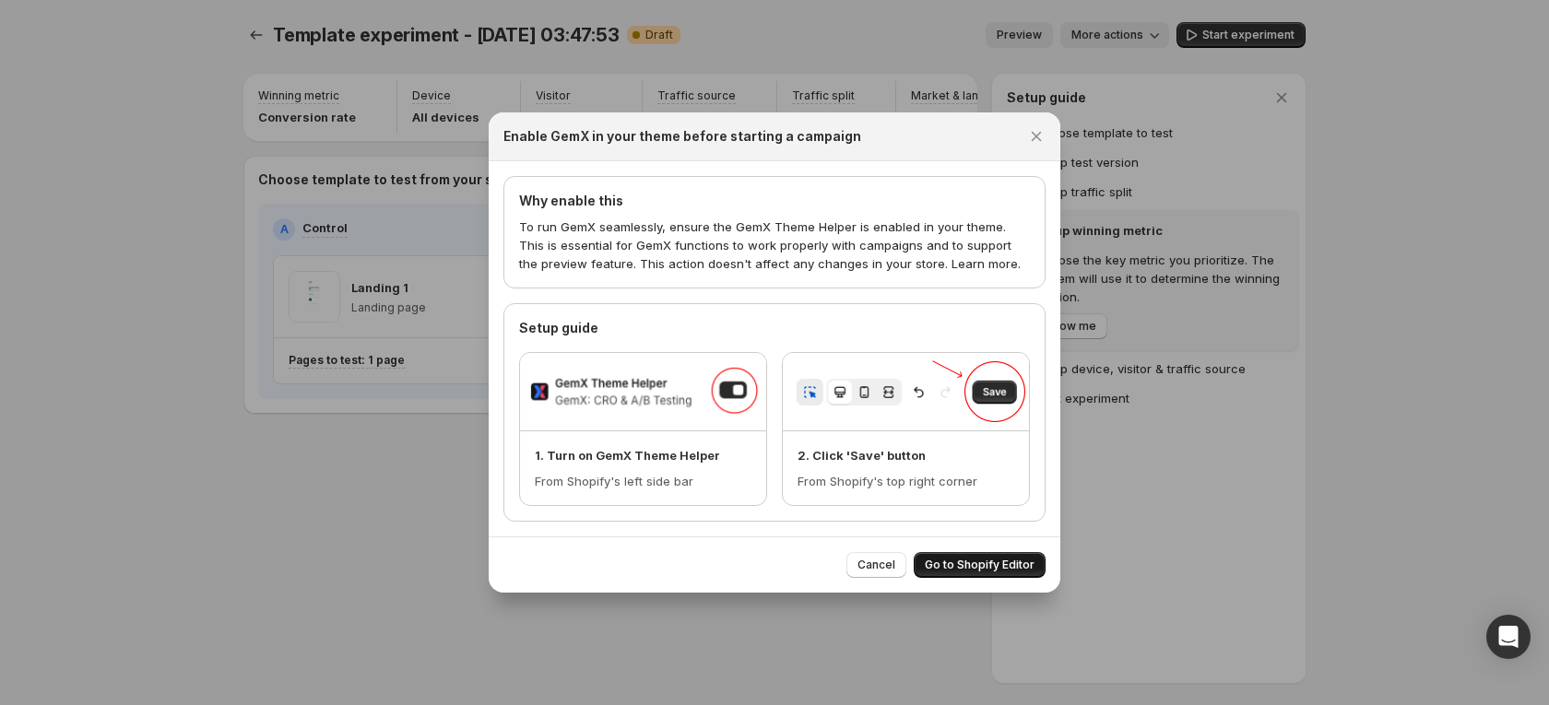
click at [992, 555] on button "Go to Shopify Editor" at bounding box center [979, 565] width 132 height 26
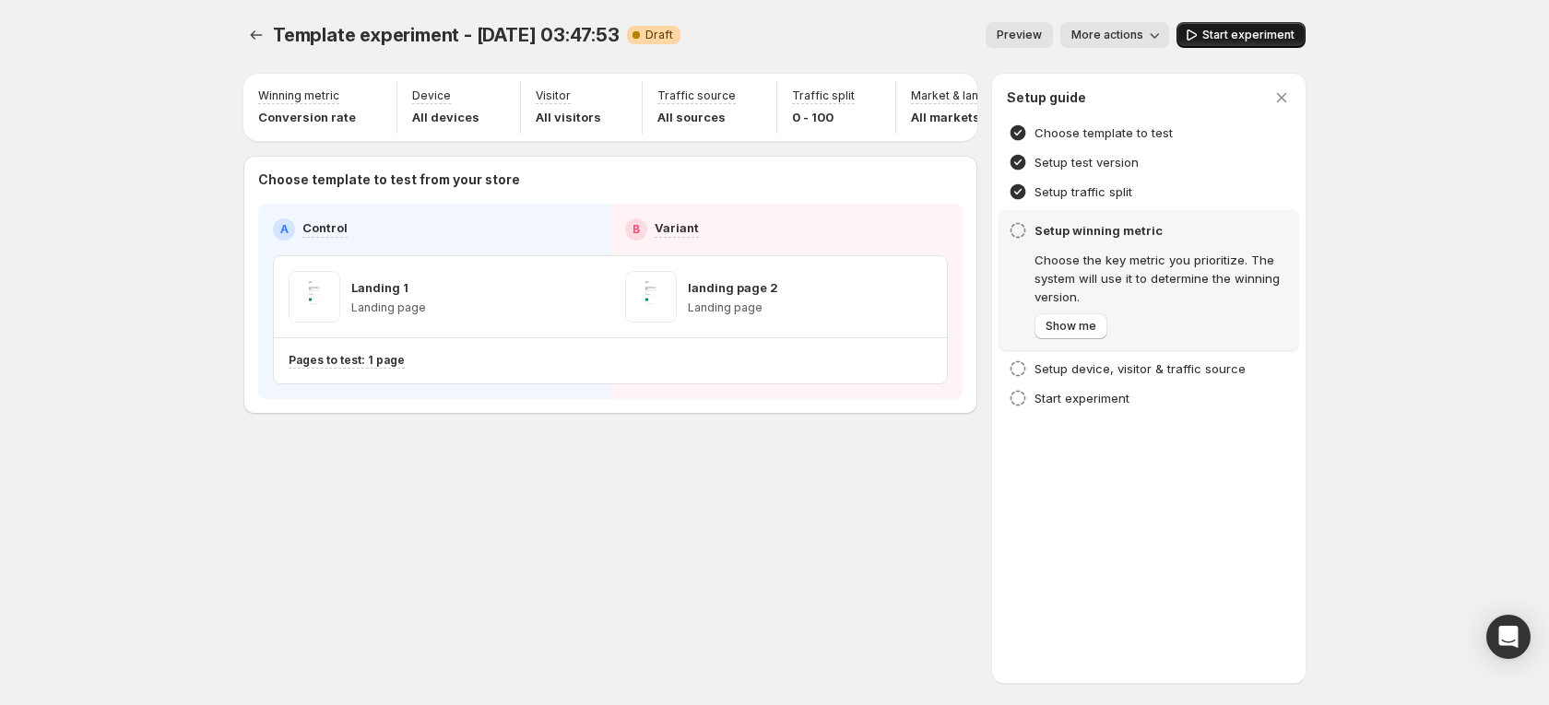
click at [1243, 22] on button "Start experiment" at bounding box center [1240, 35] width 129 height 26
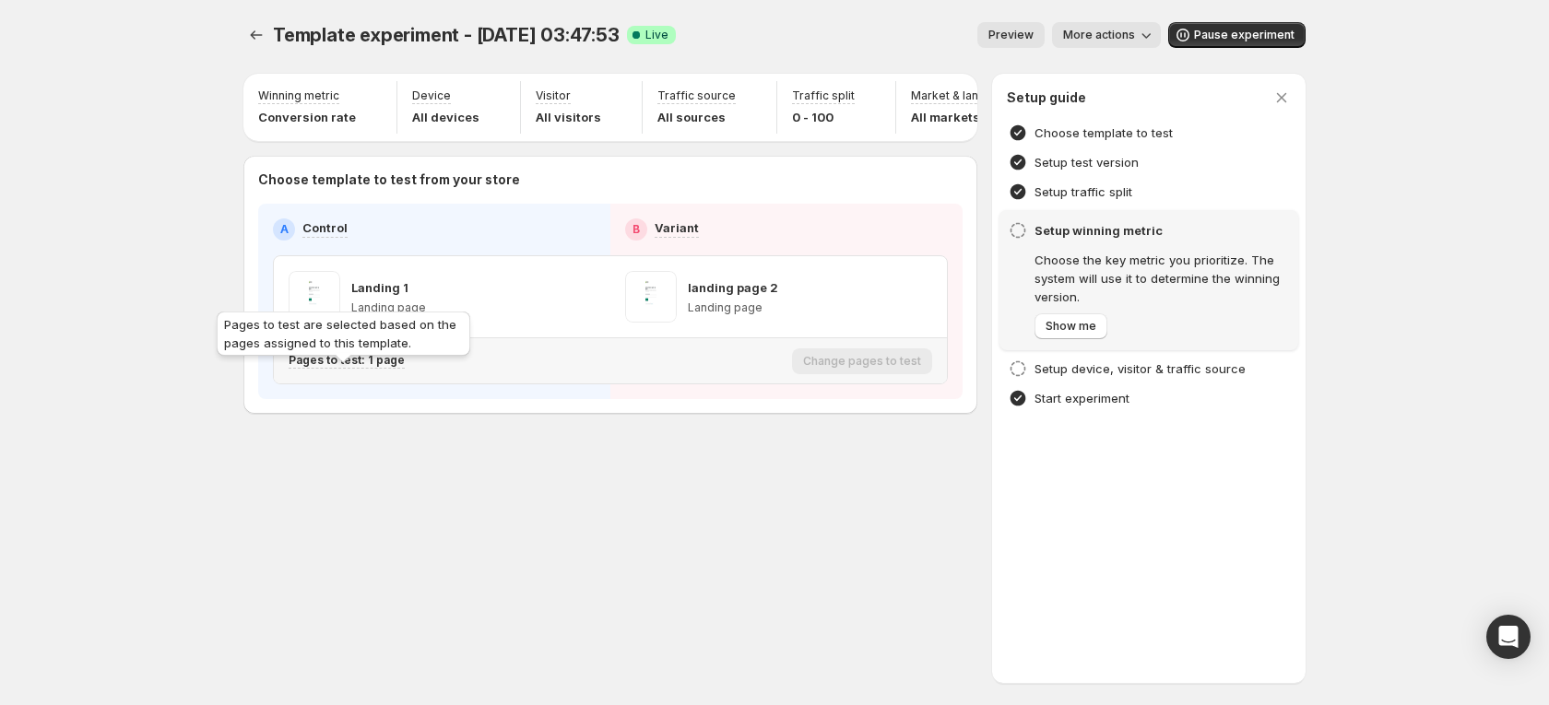
click at [392, 368] on p "Pages to test: 1 page" at bounding box center [347, 360] width 116 height 15
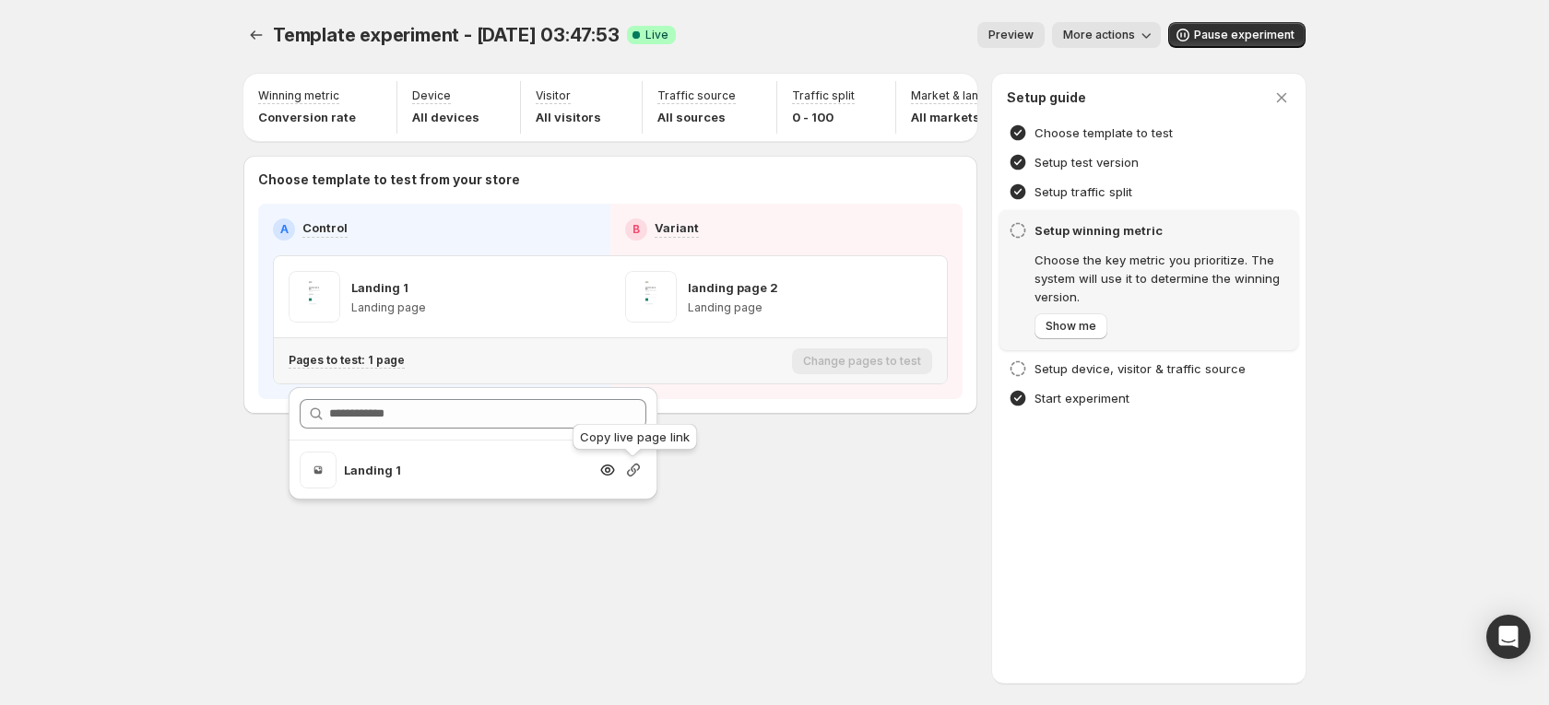
click at [638, 475] on icon "button" at bounding box center [633, 470] width 18 height 18
